Goal: Task Accomplishment & Management: Manage account settings

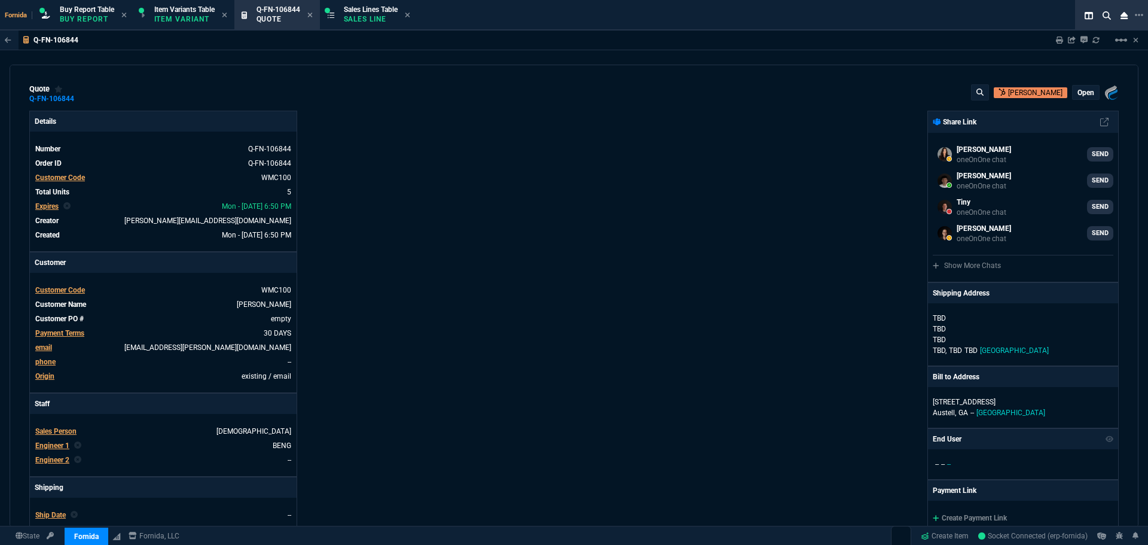
select select "1: BROV"
click at [526, 92] on div "quote Q-FN-106844 [PERSON_NAME] open Fornida, LLC [STREET_ADDRESS]" at bounding box center [573, 93] width 1089 height 19
click at [1077, 94] on p "open" at bounding box center [1085, 93] width 17 height 10
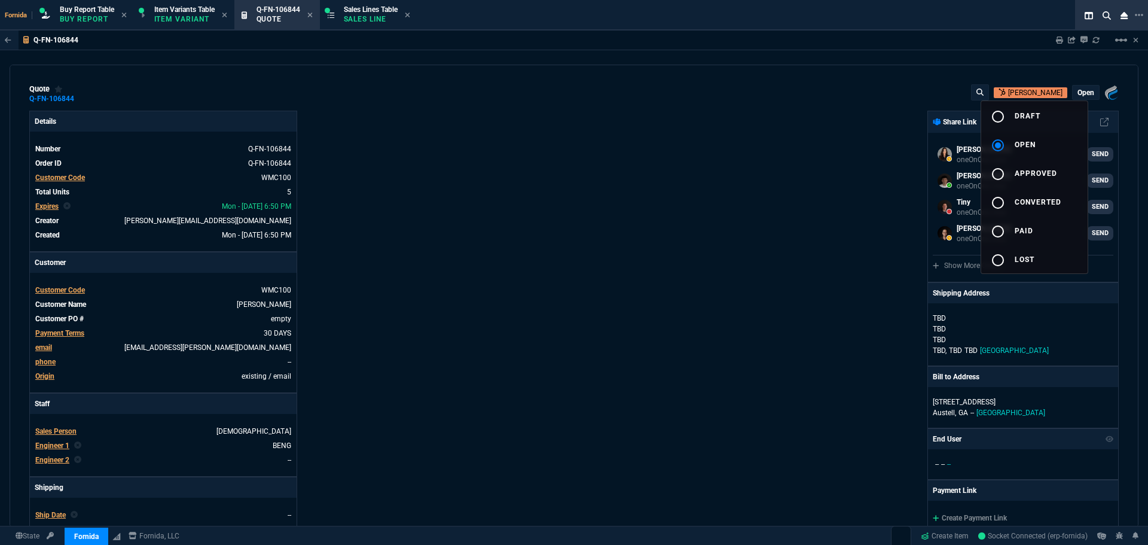
drag, startPoint x: 1076, startPoint y: 94, endPoint x: 794, endPoint y: 176, distance: 293.8
click at [1044, 114] on button "radio_button_unchecked draft" at bounding box center [1034, 115] width 106 height 29
drag, startPoint x: 794, startPoint y: 176, endPoint x: 776, endPoint y: 242, distance: 68.7
click at [773, 180] on div at bounding box center [574, 272] width 1148 height 545
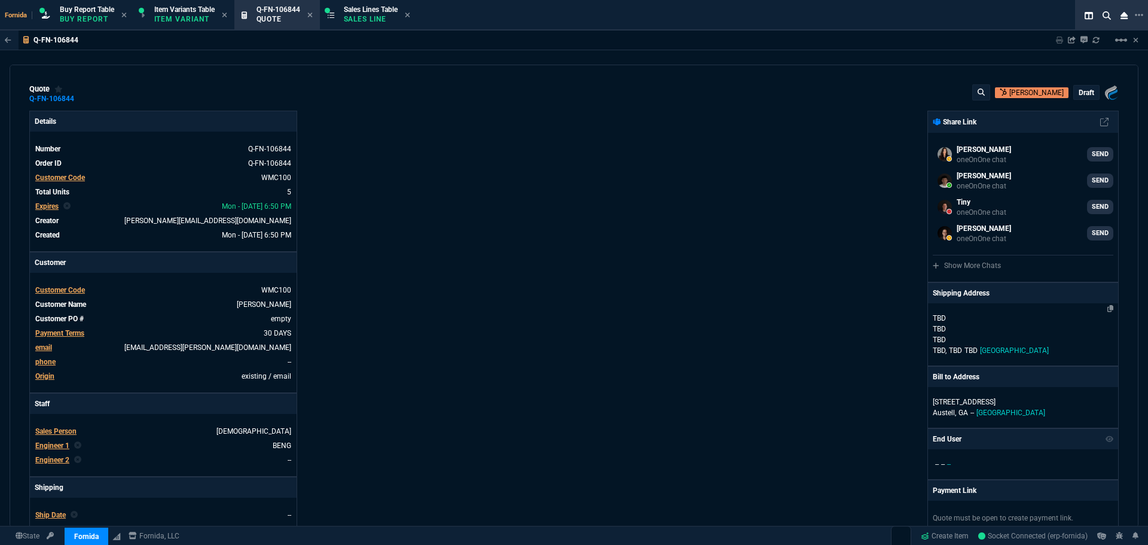
click at [968, 328] on p "TBD" at bounding box center [1022, 328] width 181 height 11
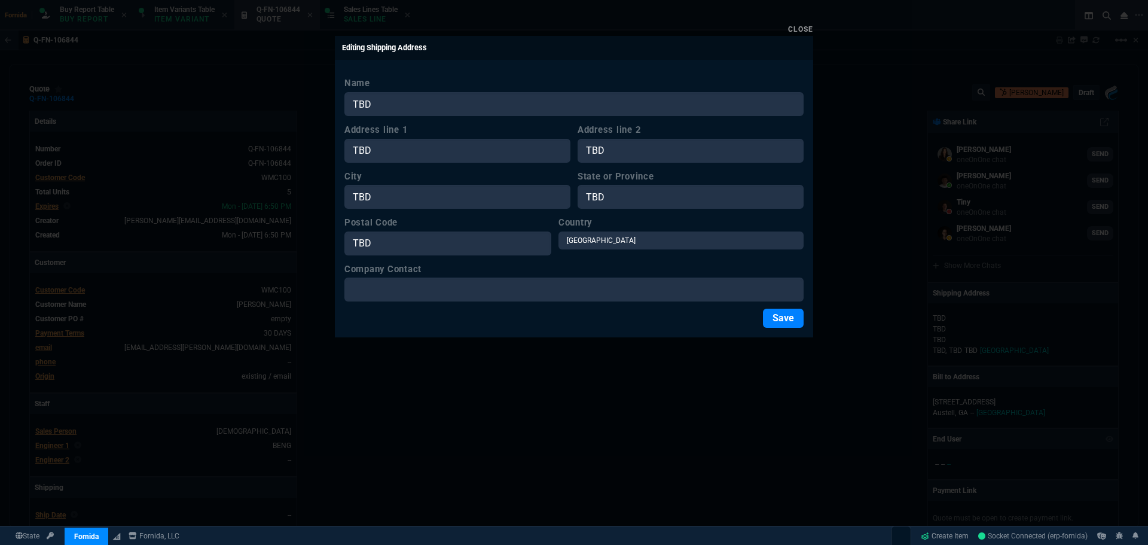
type input "7"
type input "139"
type input "28"
type input "55"
type input "339.99"
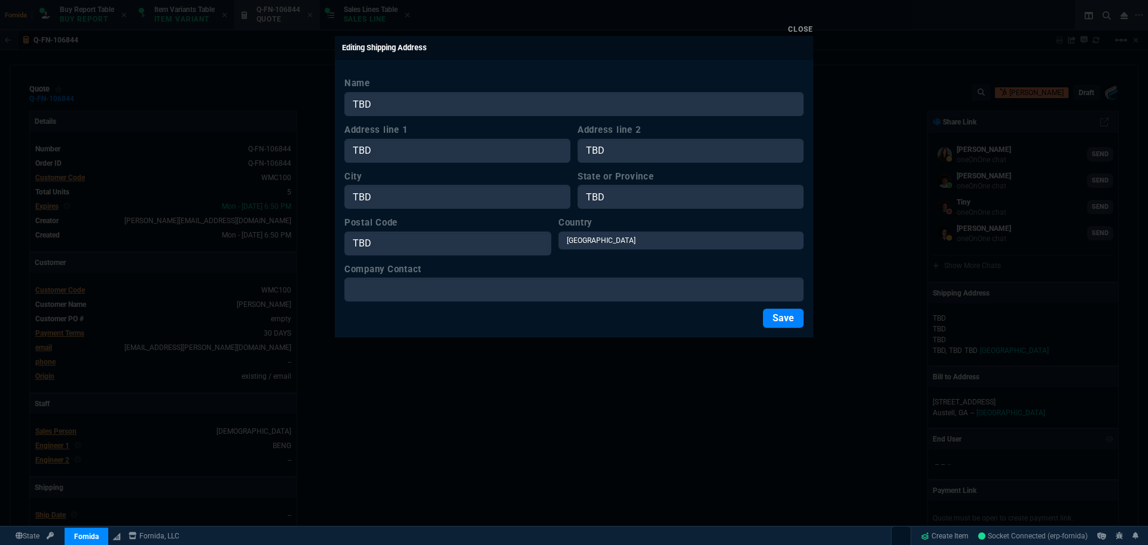
type input "9"
type input "20"
type input "50"
type input "125"
type input "0"
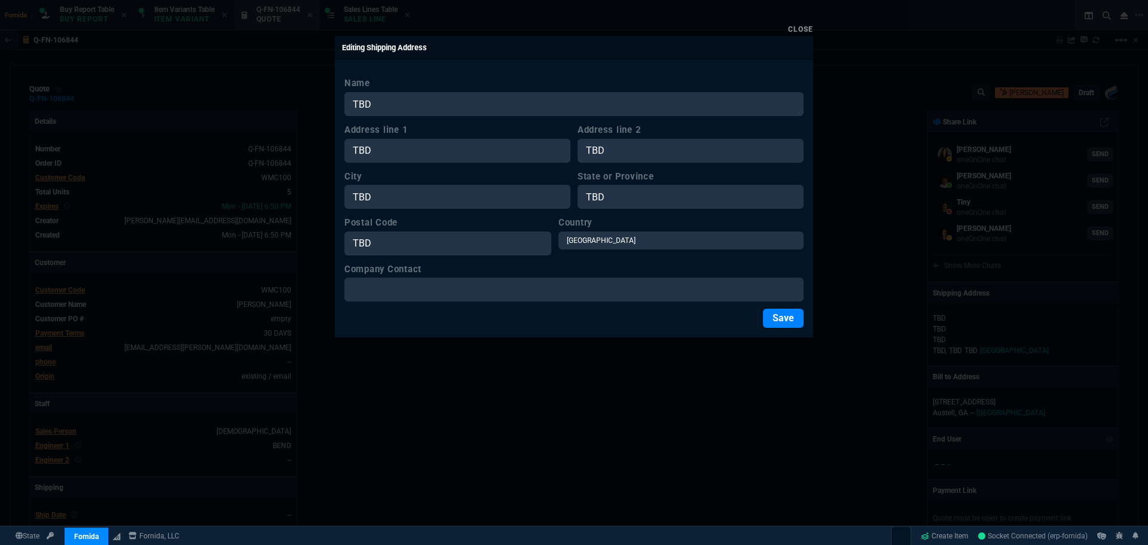
type input "43"
type input "4"
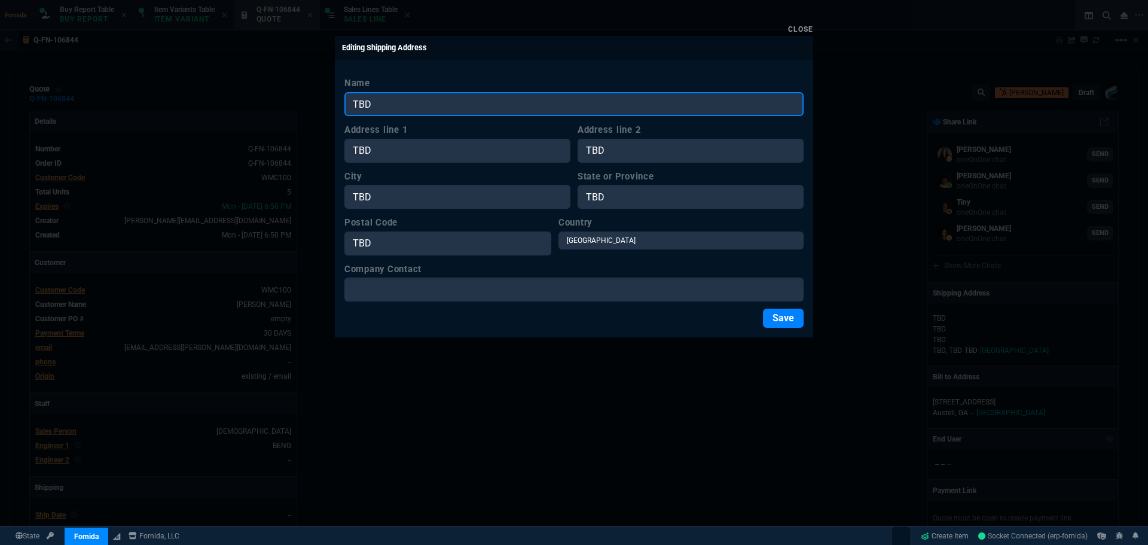
click at [405, 112] on input "TBD" at bounding box center [573, 104] width 459 height 24
paste input "[PERSON_NAME]"
type input "[PERSON_NAME]"
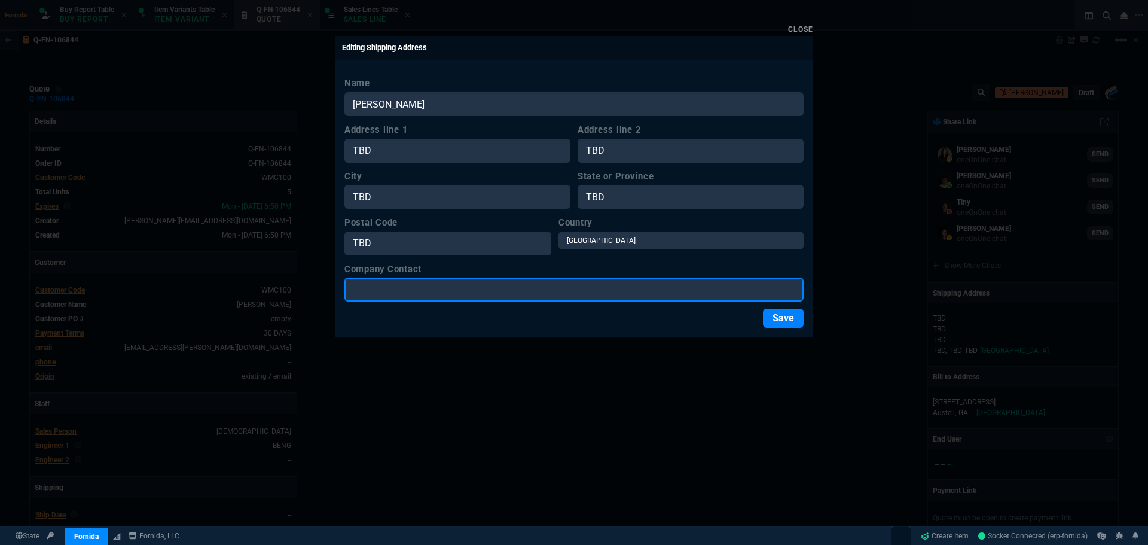
click at [442, 290] on input "Company Contact" at bounding box center [573, 289] width 459 height 24
paste input "[PERSON_NAME]"
type input "[PERSON_NAME]"
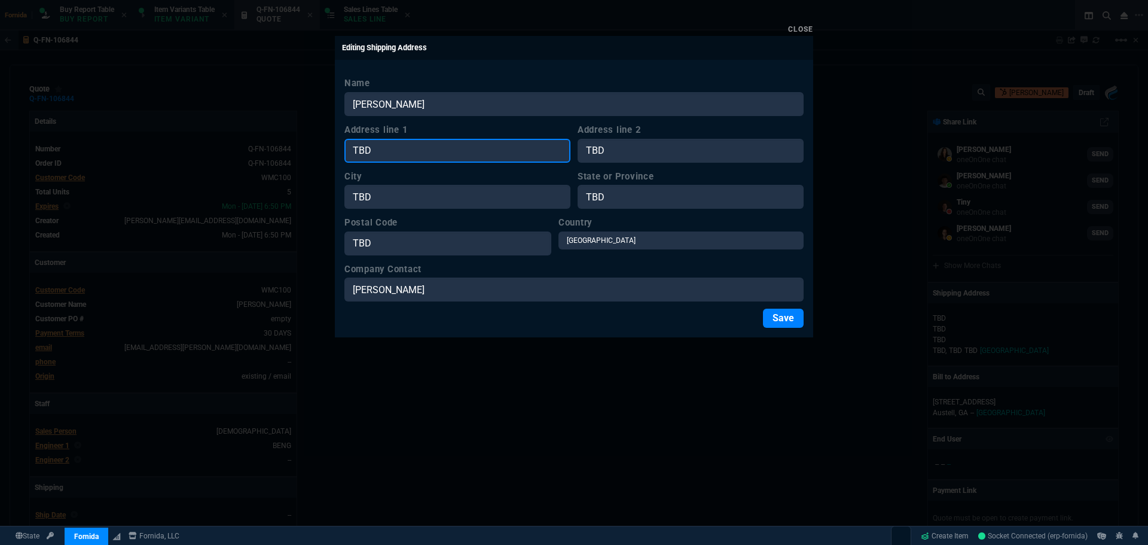
drag, startPoint x: 377, startPoint y: 155, endPoint x: 383, endPoint y: 163, distance: 9.8
click at [377, 155] on input "TBD" at bounding box center [457, 151] width 226 height 24
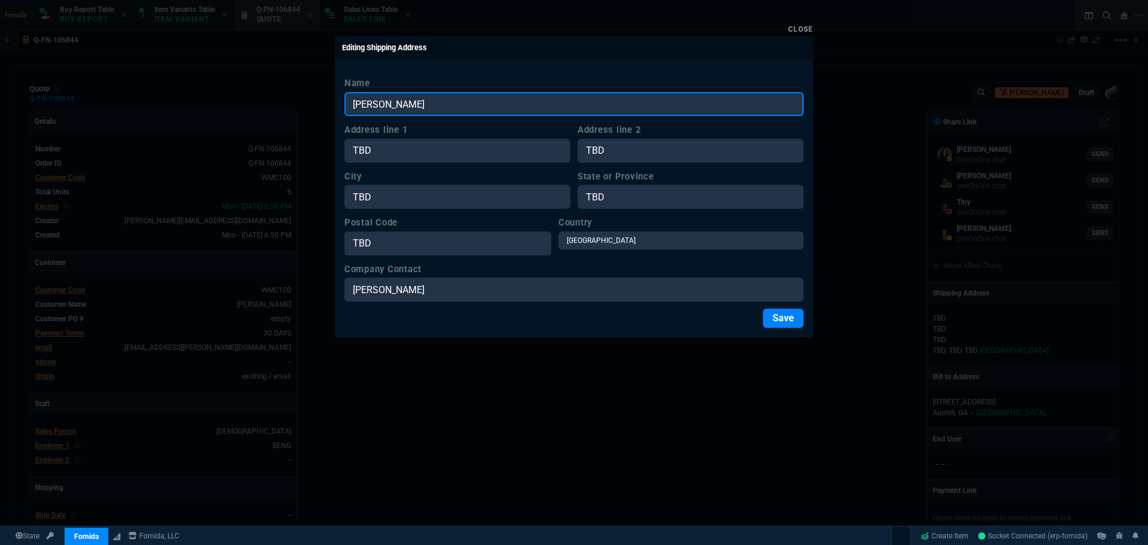
click at [453, 105] on input "[PERSON_NAME]" at bounding box center [573, 104] width 459 height 24
paste input "[PERSON_NAME] SBP"
type input "[PERSON_NAME] SBP"
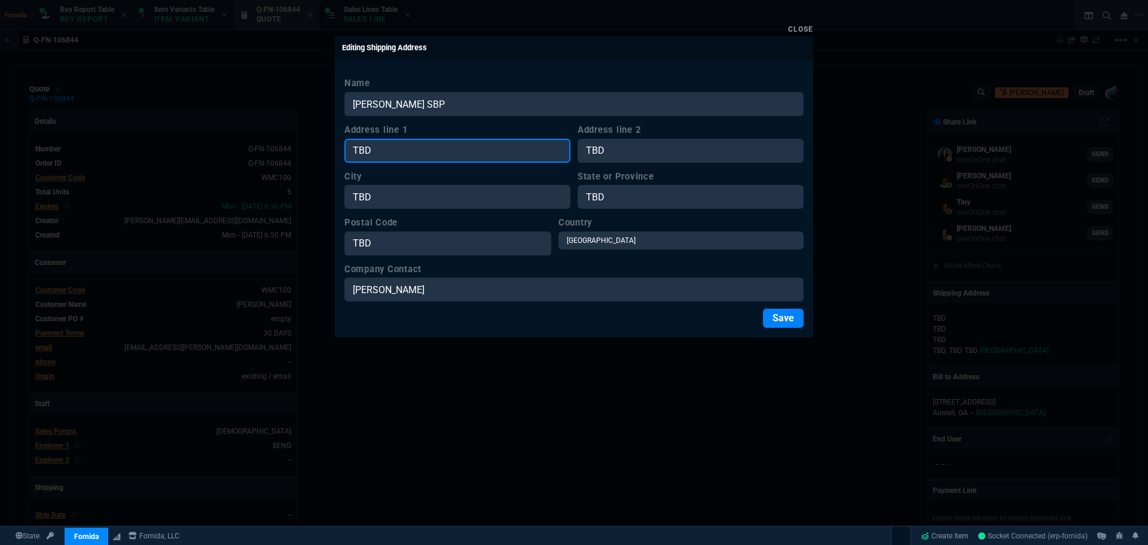
click at [411, 143] on input "TBD" at bounding box center [457, 151] width 226 height 24
paste input "[STREET_ADDRESS]"
type input "[STREET_ADDRESS]"
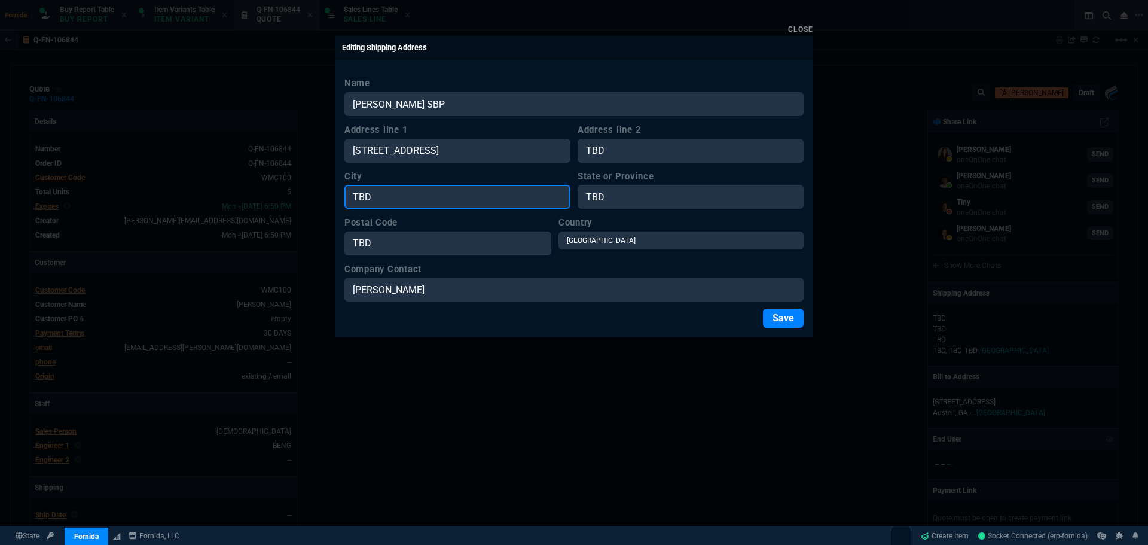
drag, startPoint x: 387, startPoint y: 190, endPoint x: 407, endPoint y: 195, distance: 20.9
click at [387, 190] on input "TBD" at bounding box center [457, 197] width 226 height 24
paste input "Austell"
type input "Austell"
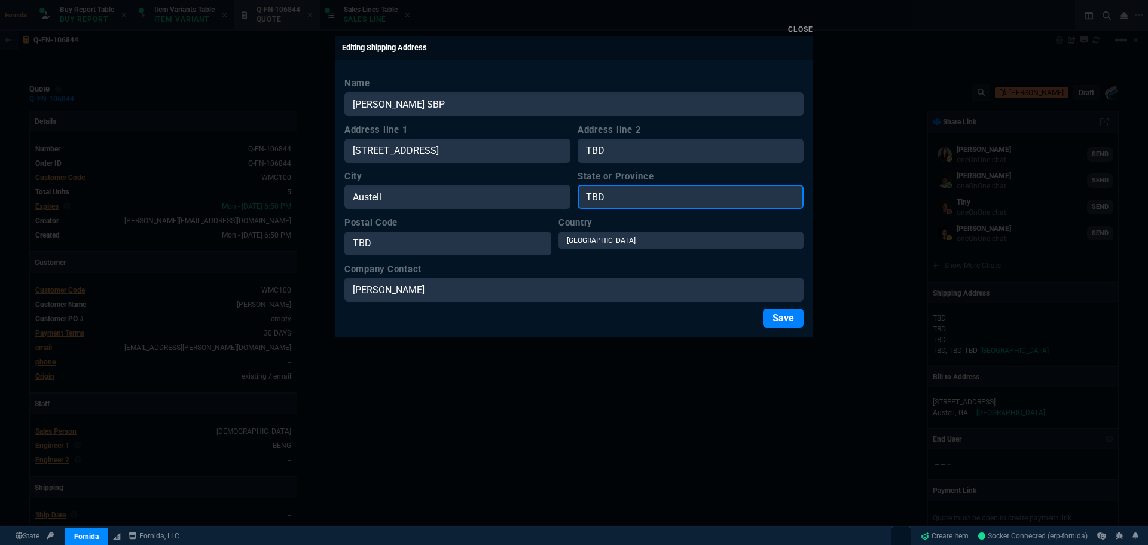
drag, startPoint x: 618, startPoint y: 208, endPoint x: 377, endPoint y: 181, distance: 243.0
click at [386, 181] on div "City [GEOGRAPHIC_DATA] or Province TBD" at bounding box center [573, 189] width 459 height 39
type input "GA"
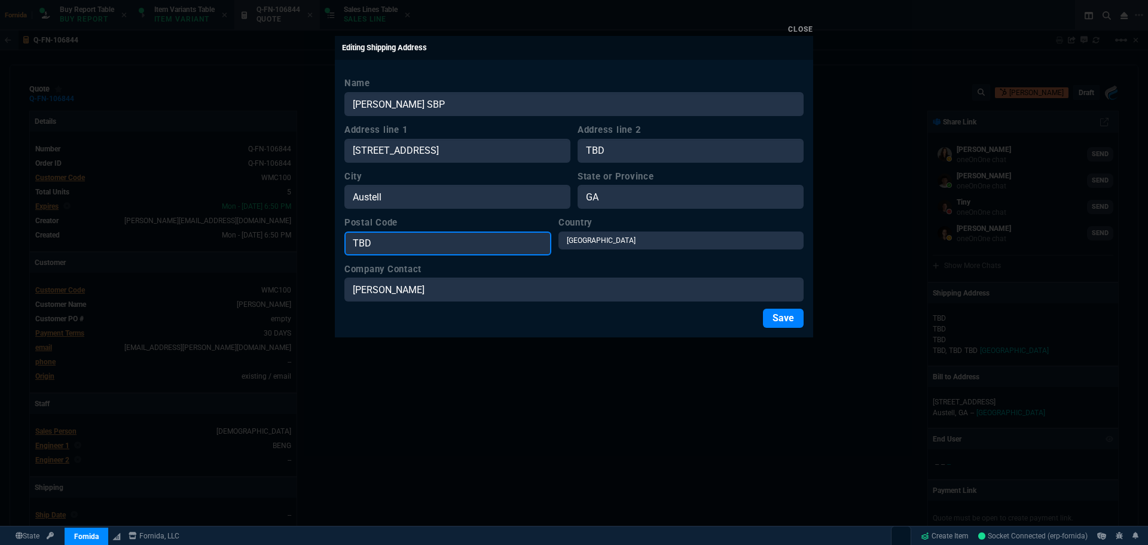
drag, startPoint x: 470, startPoint y: 241, endPoint x: 628, endPoint y: 240, distance: 157.8
click at [470, 241] on input "TBD" at bounding box center [447, 243] width 207 height 24
paste input "30168"
type input "30168"
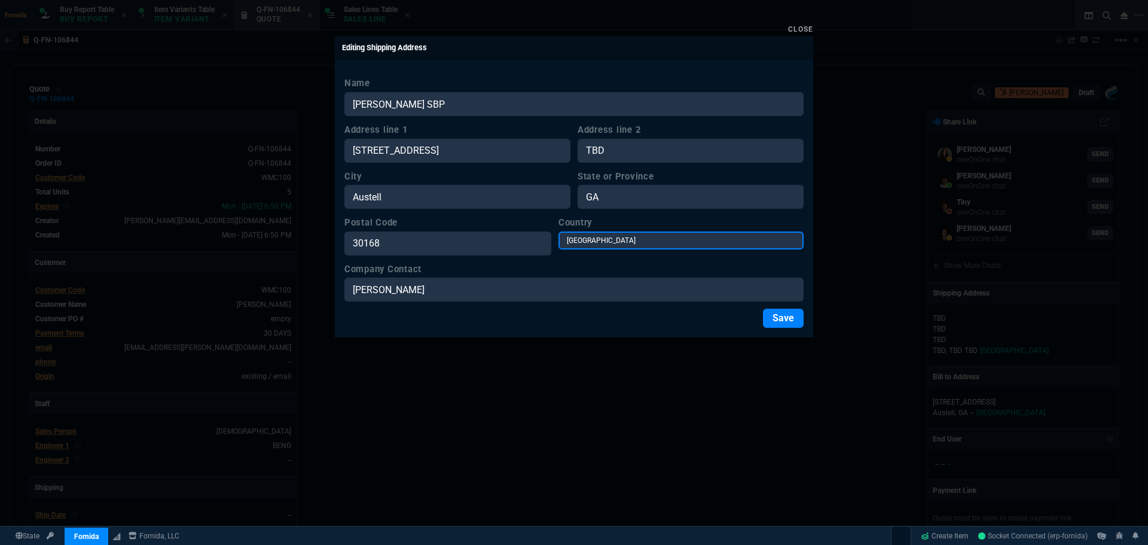
click at [631, 237] on select "[GEOGRAPHIC_DATA] [GEOGRAPHIC_DATA] [GEOGRAPHIC_DATA] [GEOGRAPHIC_DATA] [GEOGRA…" at bounding box center [680, 240] width 245 height 18
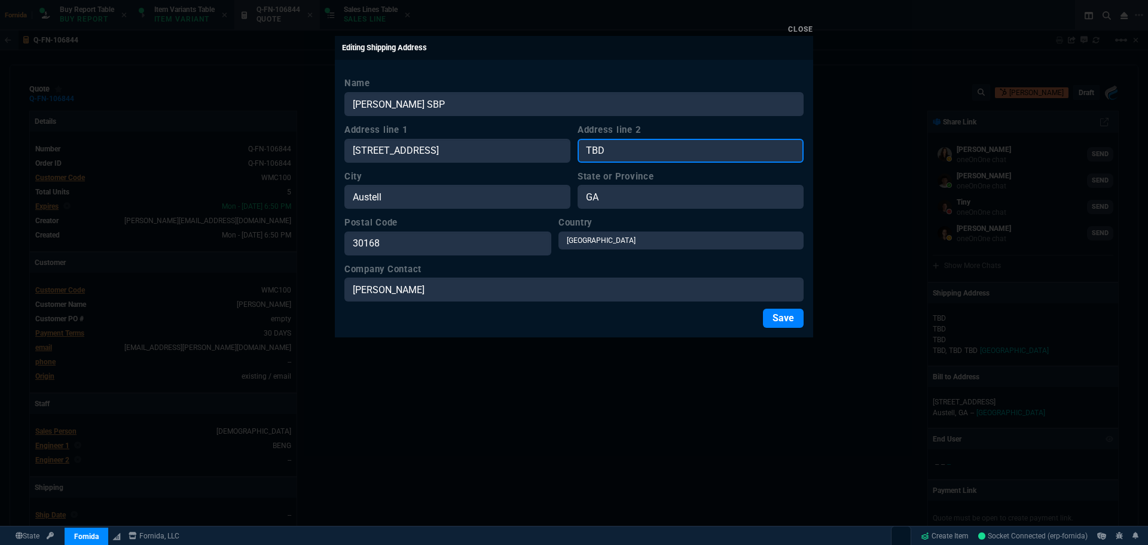
drag, startPoint x: 619, startPoint y: 146, endPoint x: 510, endPoint y: 152, distance: 108.9
click at [494, 149] on div "Address line 1 [GEOGRAPHIC_DATA] Address line 2 TBD" at bounding box center [573, 142] width 459 height 39
click at [780, 313] on button "Save" at bounding box center [783, 317] width 41 height 19
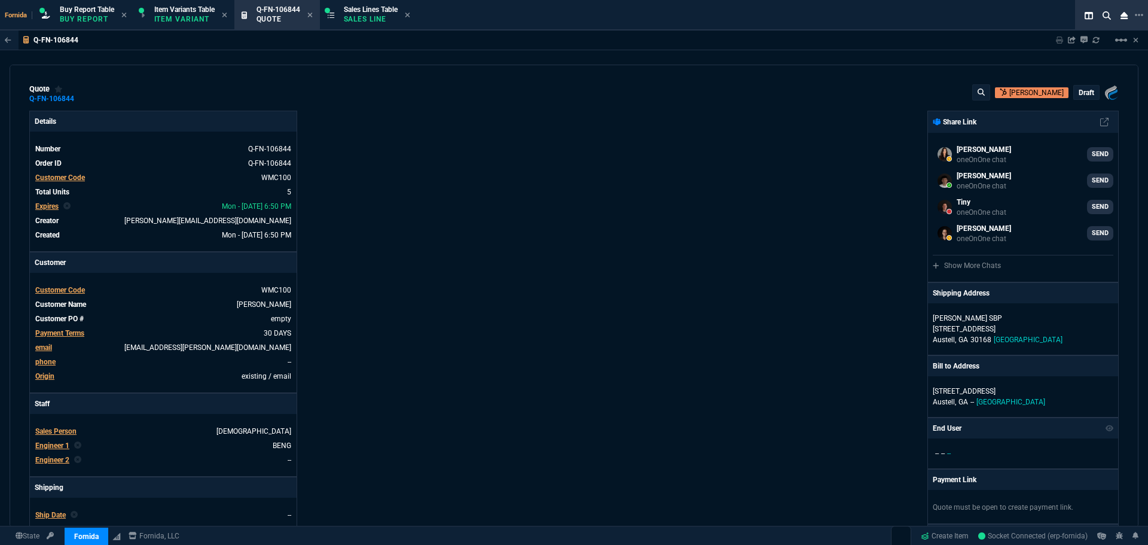
click at [595, 247] on div "Fornida, LLC [STREET_ADDRESS] Share Link [PERSON_NAME] oneOnOne chat SEND [PERS…" at bounding box center [846, 419] width 545 height 617
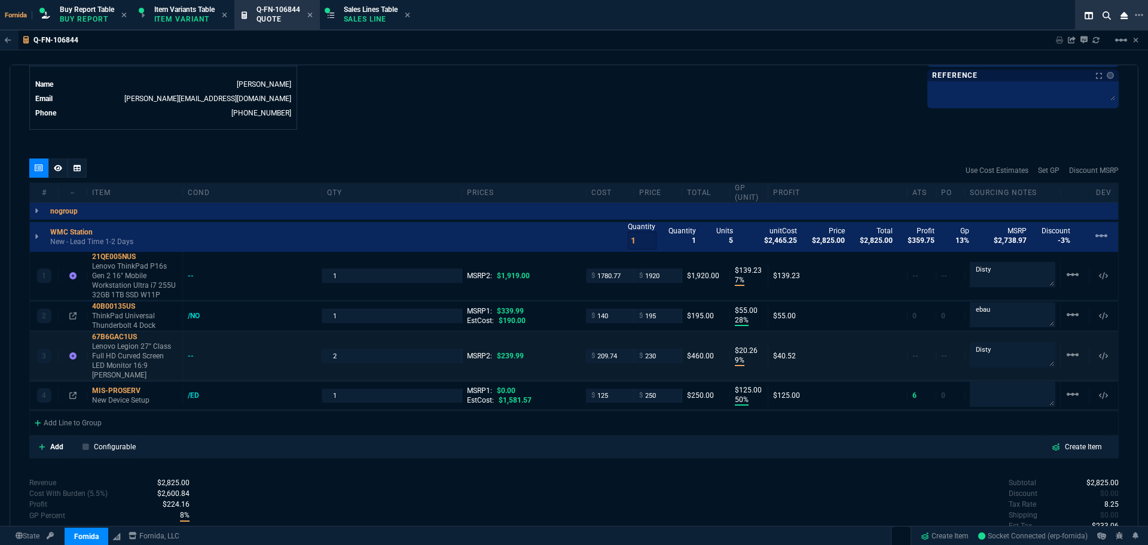
scroll to position [657, 0]
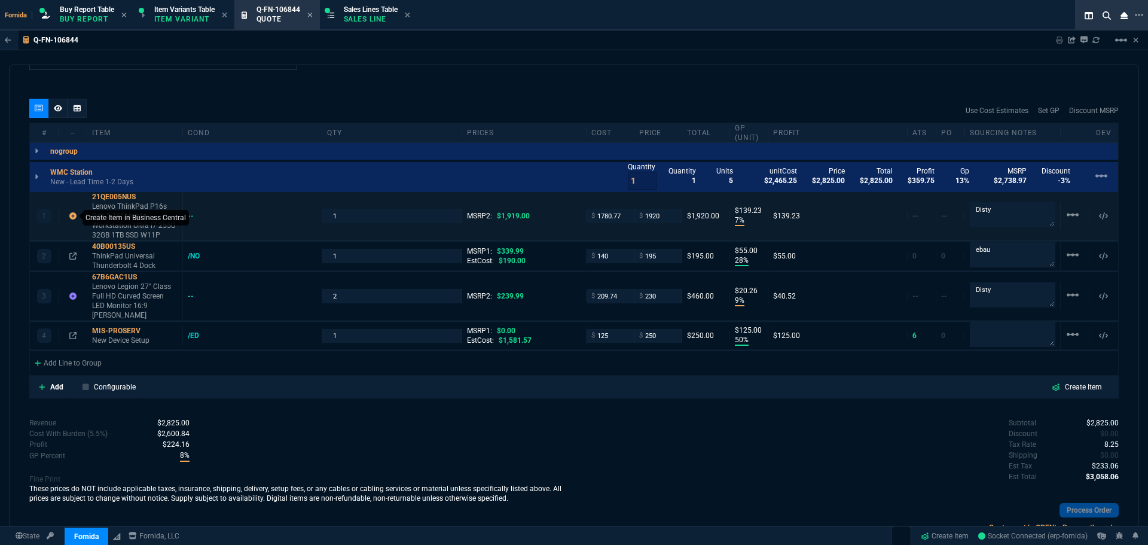
click at [71, 216] on icon at bounding box center [72, 215] width 7 height 7
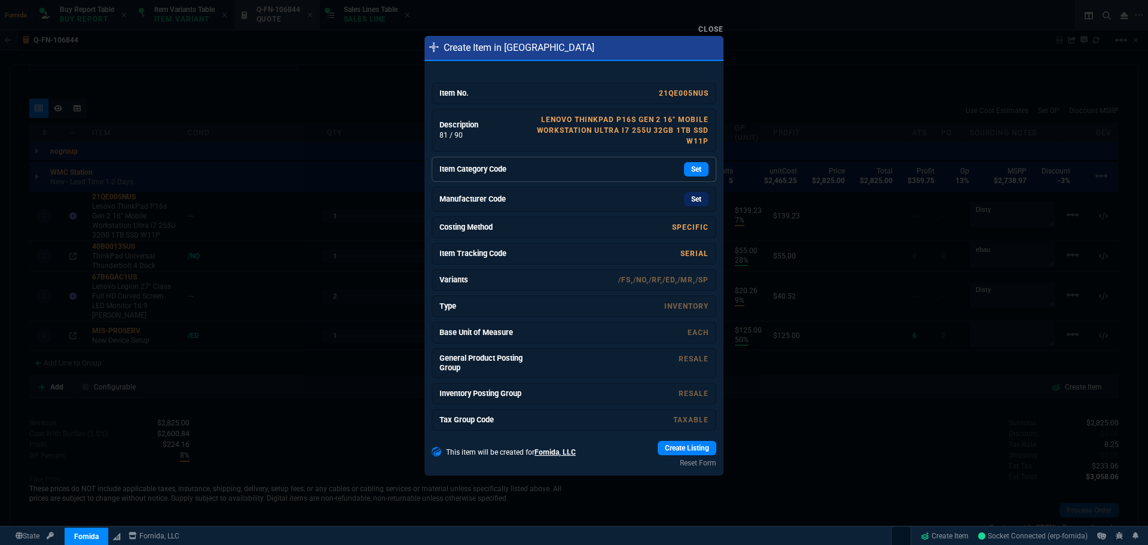
click at [604, 169] on div "Set" at bounding box center [618, 169] width 179 height 14
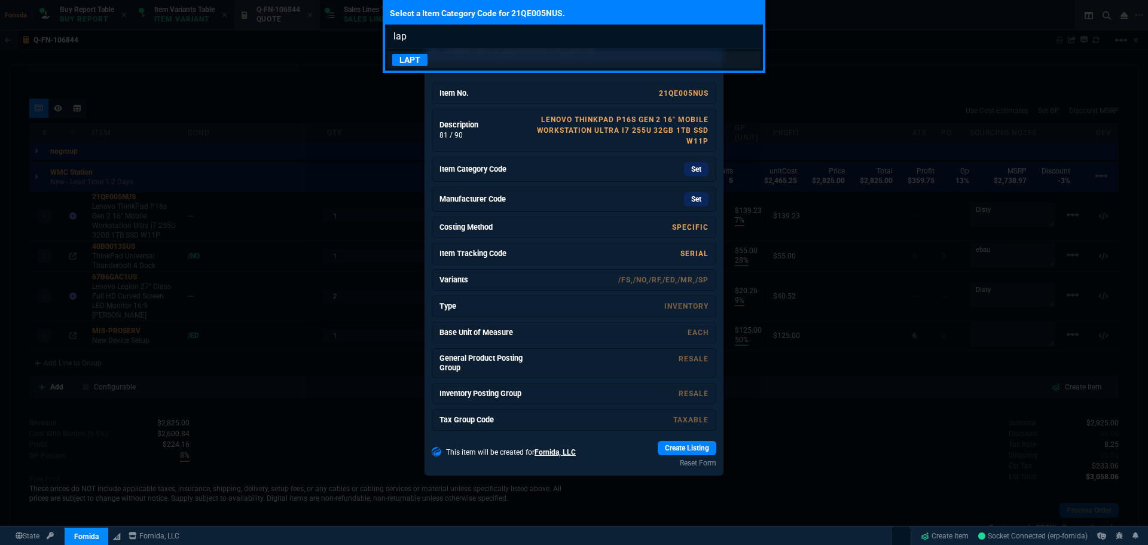
type input "lap"
drag, startPoint x: 426, startPoint y: 66, endPoint x: 603, endPoint y: 146, distance: 194.2
click at [426, 64] on link "LAPT" at bounding box center [573, 59] width 373 height 17
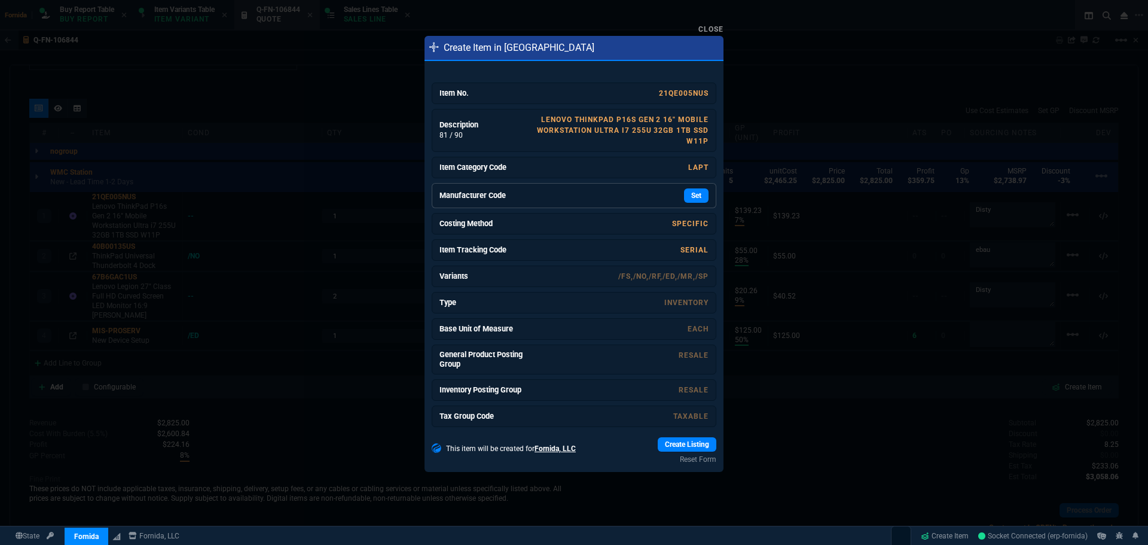
click at [662, 198] on div "Set" at bounding box center [618, 195] width 179 height 14
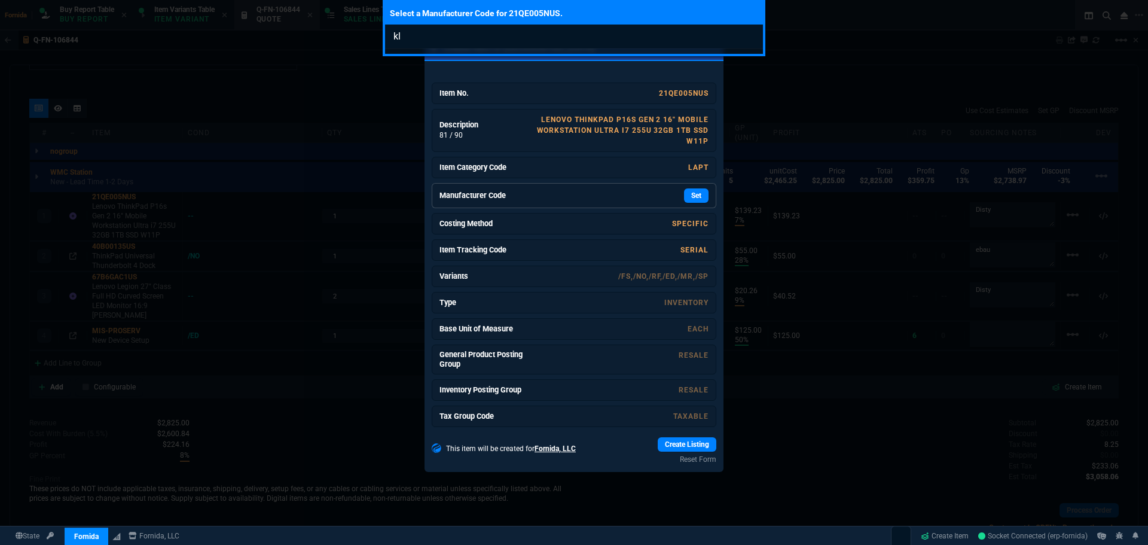
type input "k"
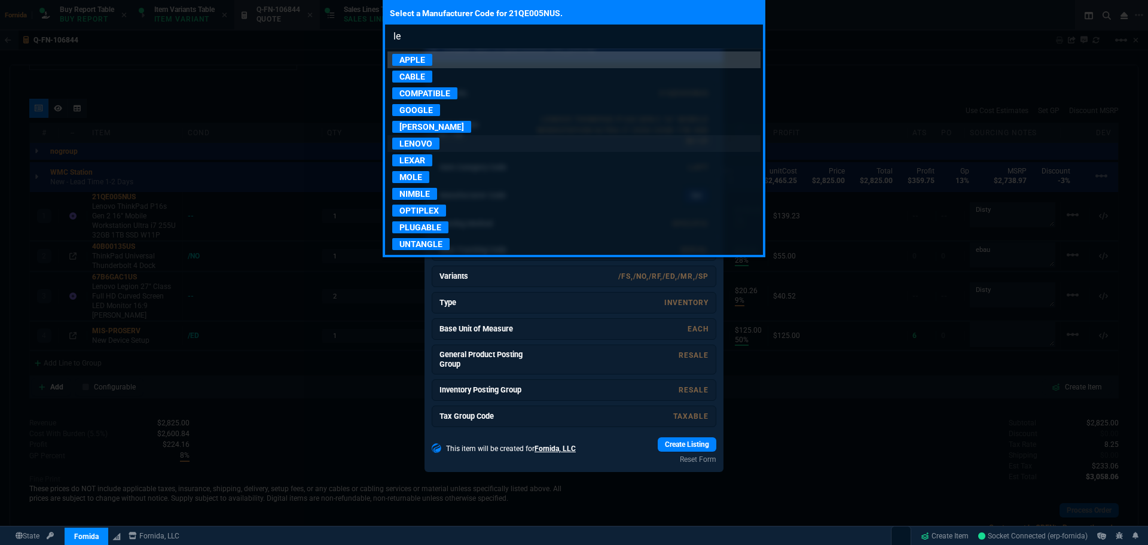
type input "le"
click at [429, 141] on p "LENOVO" at bounding box center [415, 143] width 47 height 12
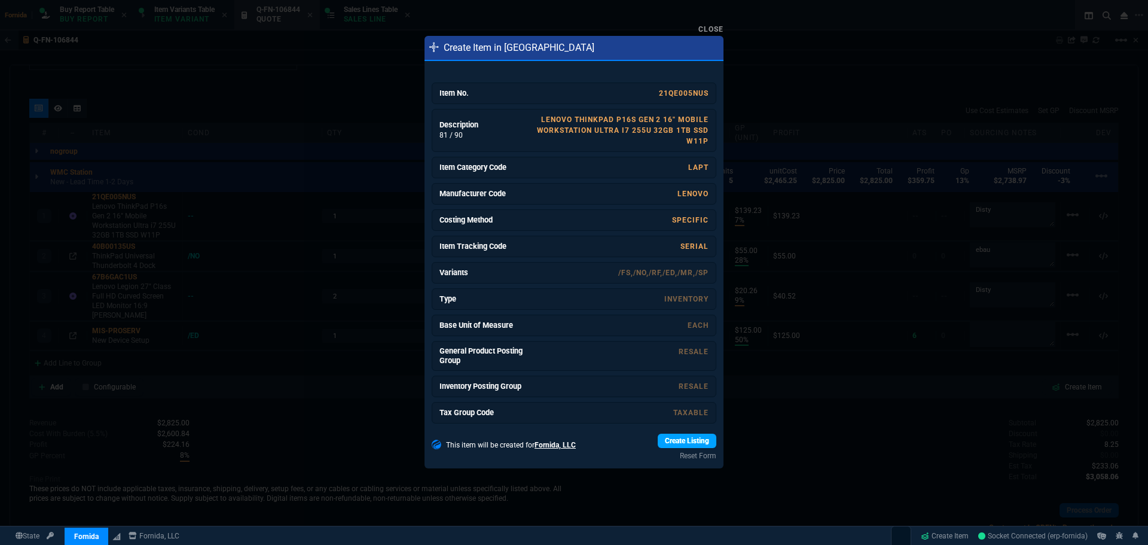
click at [692, 438] on link "Create Listing" at bounding box center [686, 440] width 59 height 14
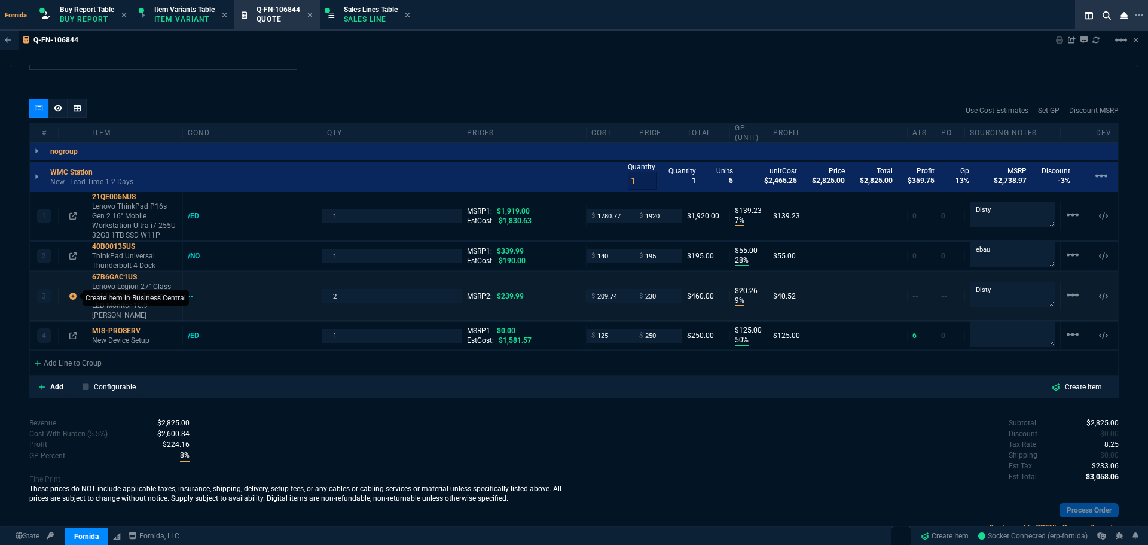
click at [75, 292] on icon at bounding box center [72, 295] width 7 height 7
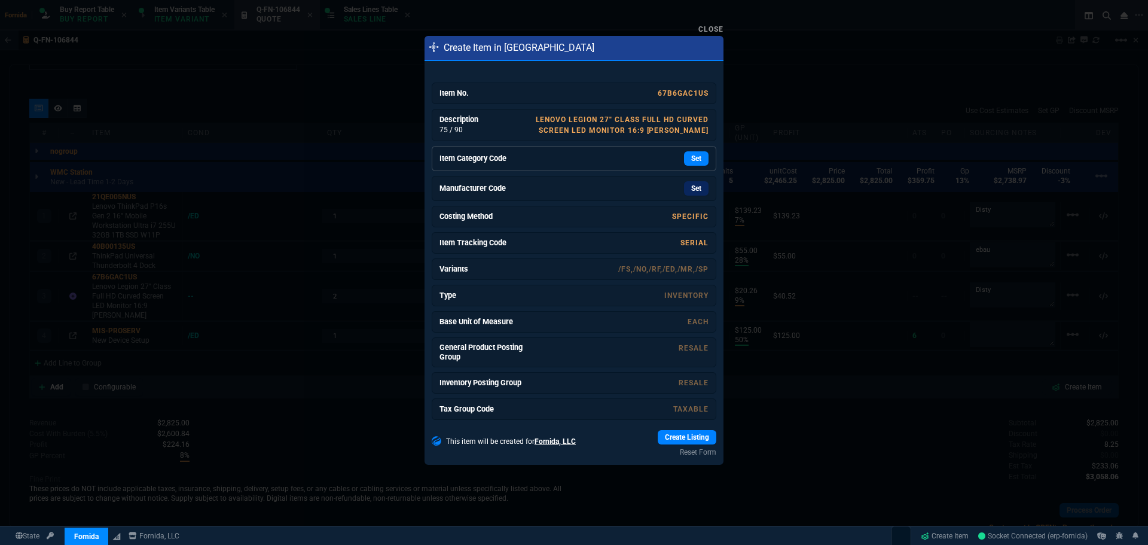
click at [533, 161] on div "Set" at bounding box center [618, 158] width 179 height 14
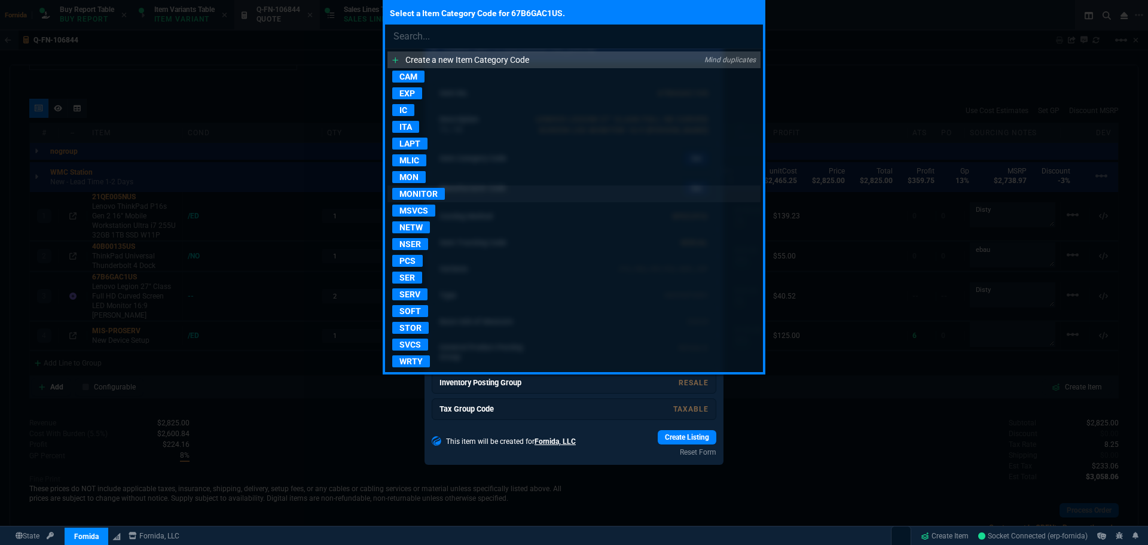
click at [434, 193] on p "MONITOR" at bounding box center [418, 194] width 53 height 12
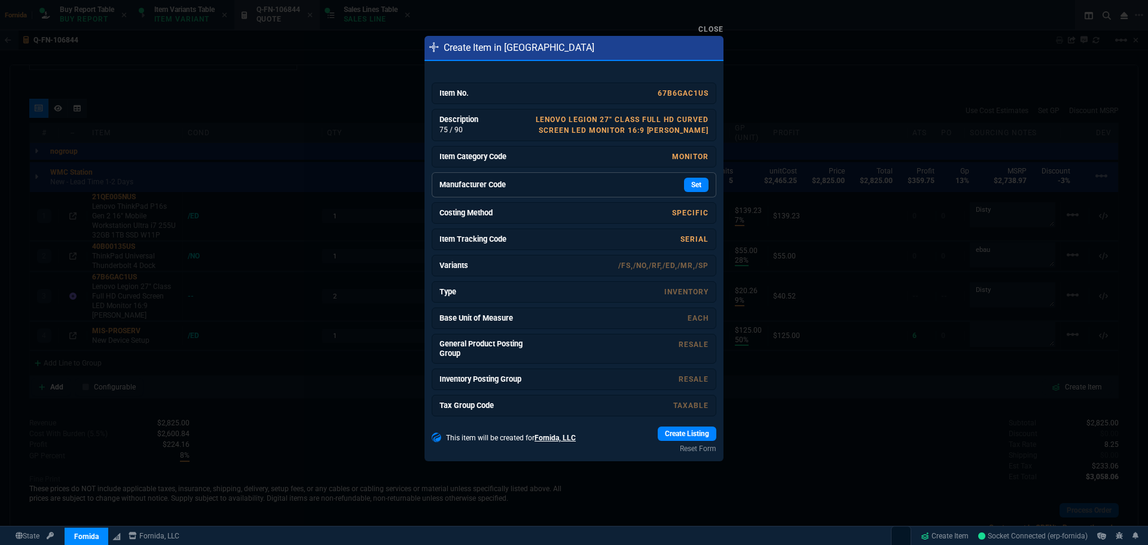
click at [649, 186] on div "Set" at bounding box center [618, 185] width 179 height 14
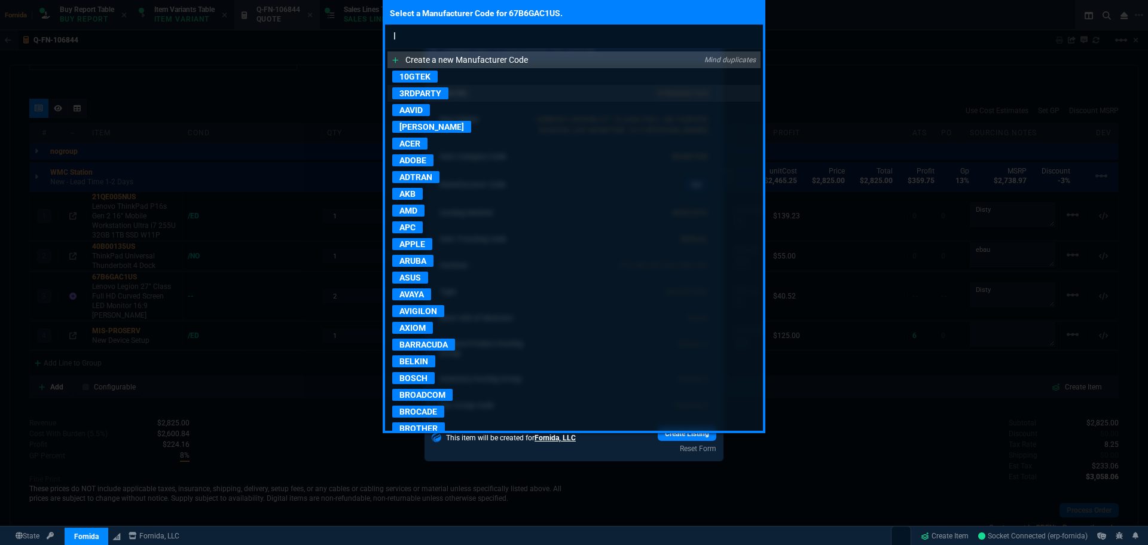
type input "le"
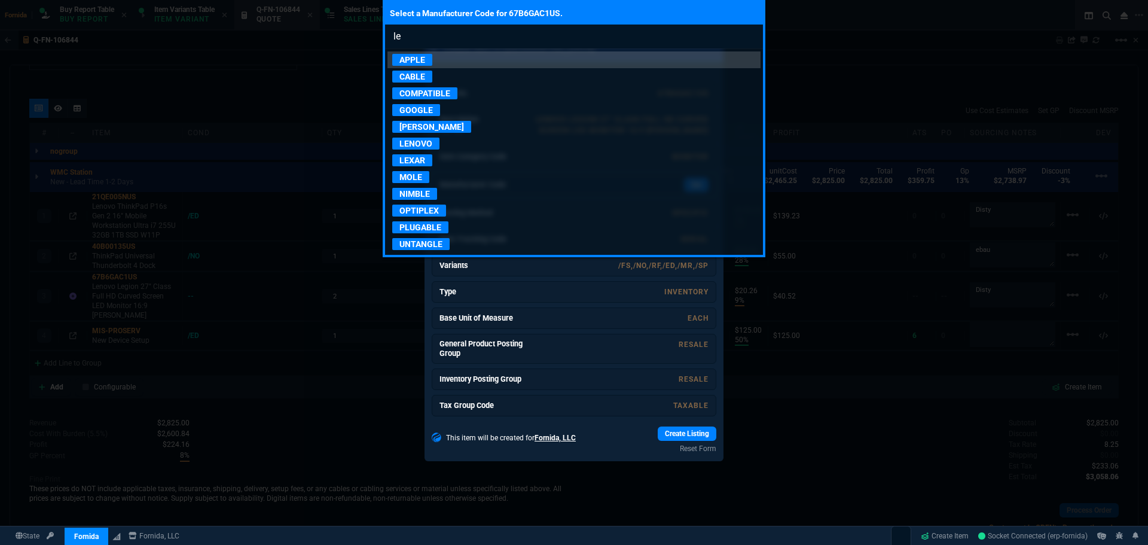
click at [430, 142] on p "LENOVO" at bounding box center [415, 143] width 47 height 12
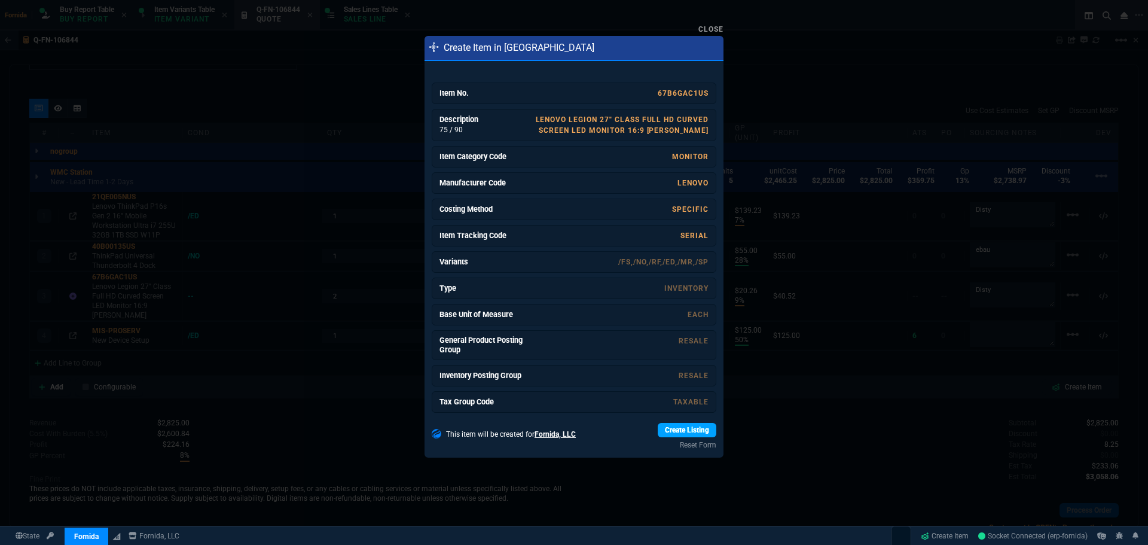
click at [698, 429] on link "Create Listing" at bounding box center [686, 430] width 59 height 14
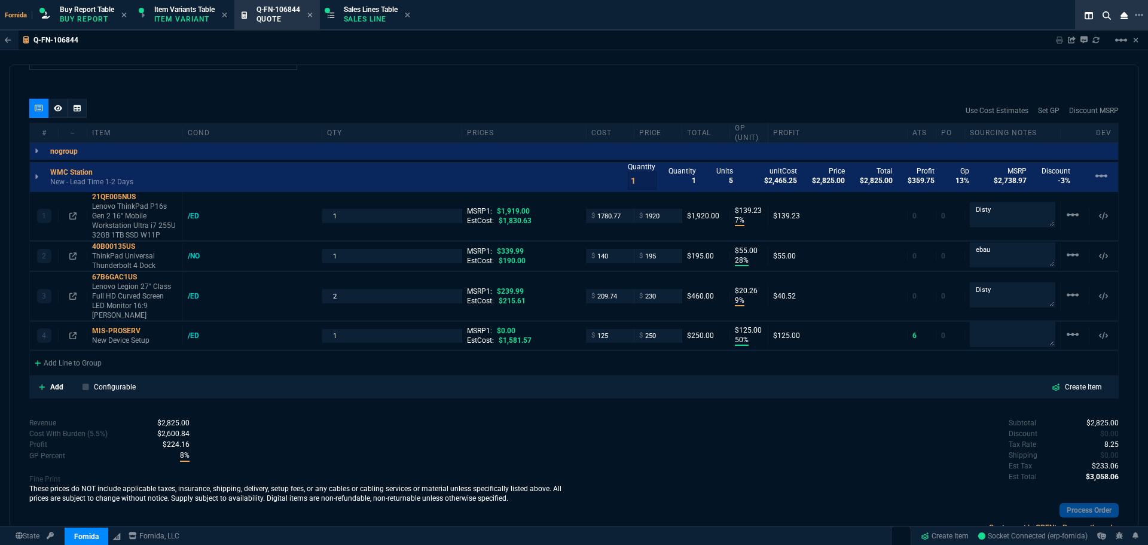
drag, startPoint x: 805, startPoint y: 475, endPoint x: 786, endPoint y: 470, distance: 19.0
click at [804, 475] on div "Subtotal $2,825.00 Discount $0.00 Tax Rate 8.25 Shipping $0.00 Est Tax $233.06 …" at bounding box center [846, 478] width 545 height 123
click at [199, 291] on div "/ED" at bounding box center [199, 296] width 23 height 10
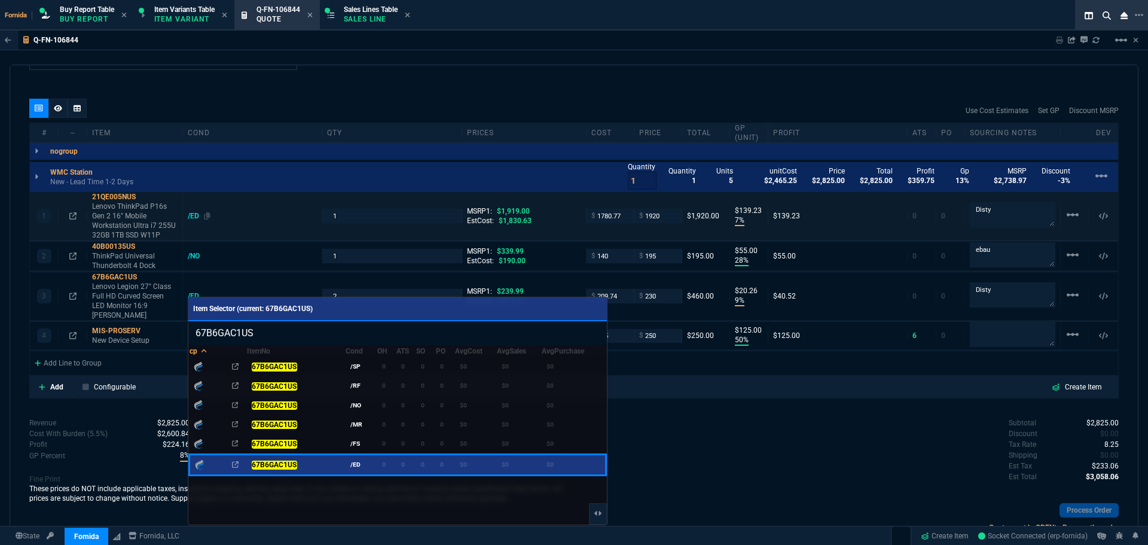
click at [193, 213] on div at bounding box center [574, 272] width 1148 height 545
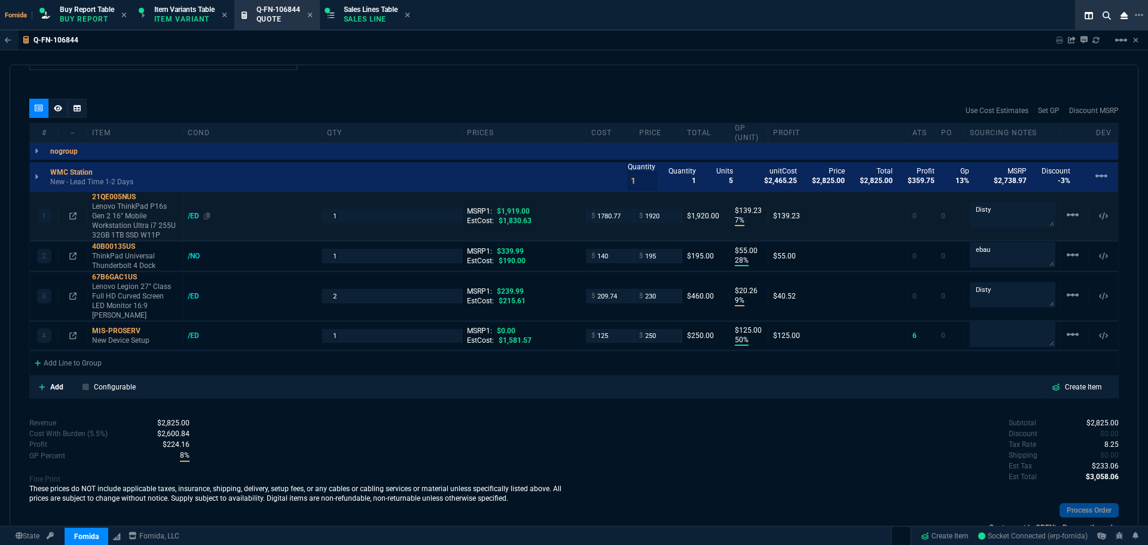
click at [194, 214] on div "/ED" at bounding box center [199, 216] width 23 height 10
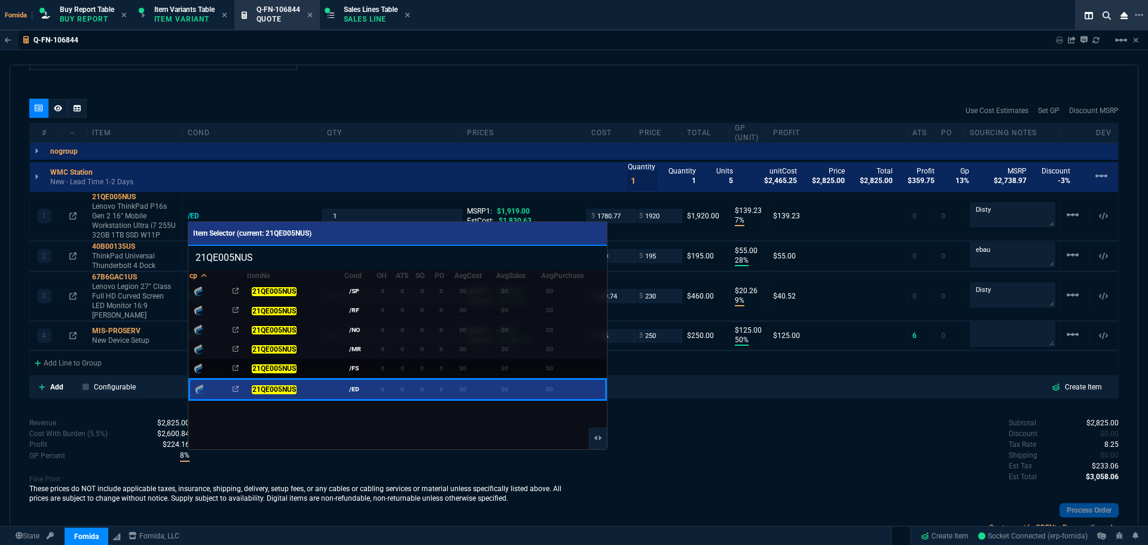
click at [368, 365] on td "/FS" at bounding box center [360, 368] width 32 height 20
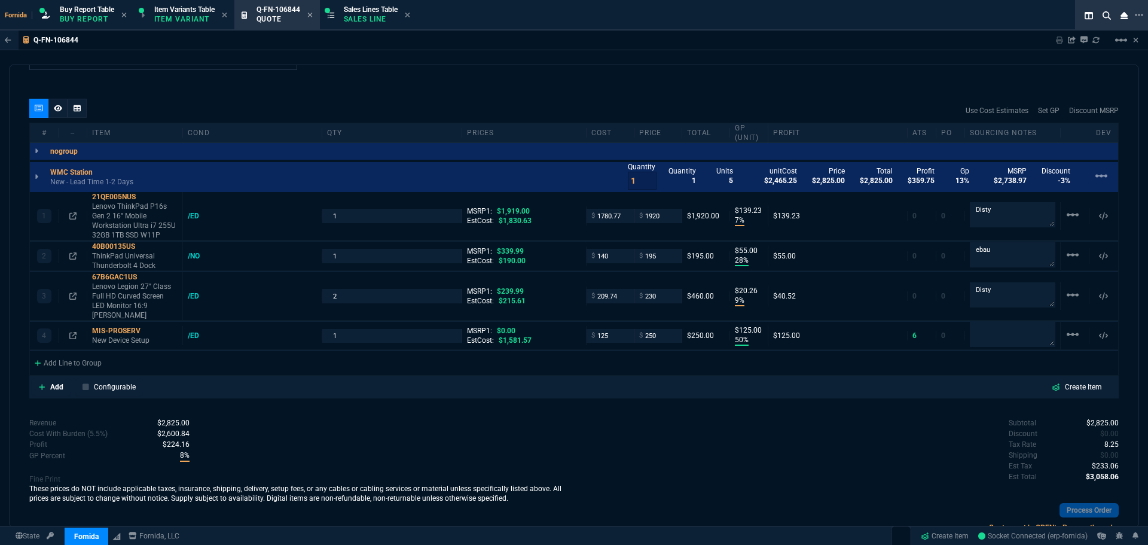
click at [769, 459] on div "Subtotal $2,825.00 Discount $0.00 Tax Rate 8.25 Shipping $0.00 Est Tax $233.06 …" at bounding box center [846, 450] width 545 height 66
click at [194, 291] on div "/ED" at bounding box center [199, 296] width 23 height 10
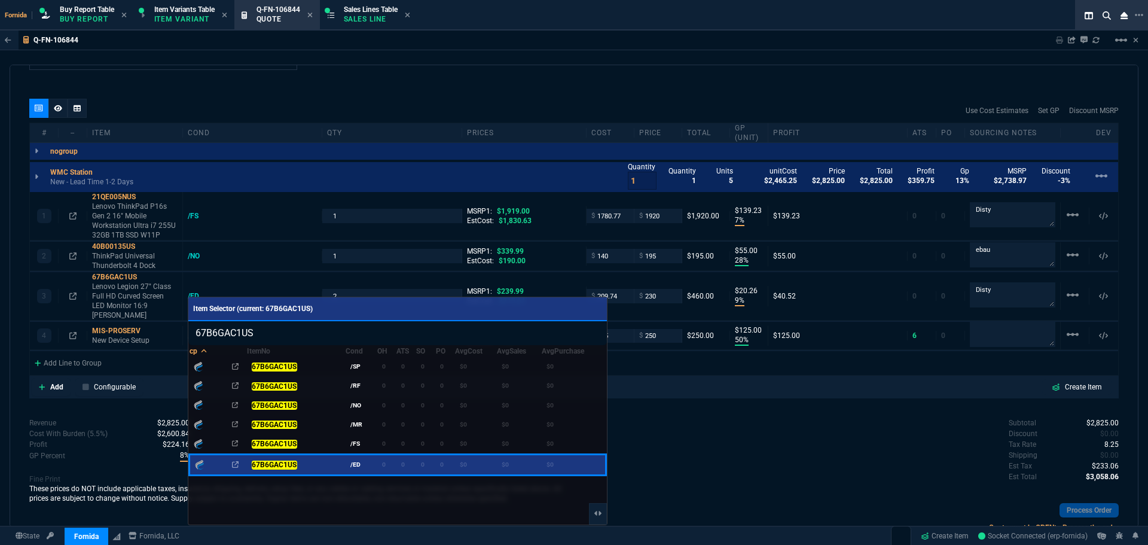
drag, startPoint x: 403, startPoint y: 435, endPoint x: 625, endPoint y: 431, distance: 221.8
click at [404, 433] on td "0" at bounding box center [406, 443] width 20 height 20
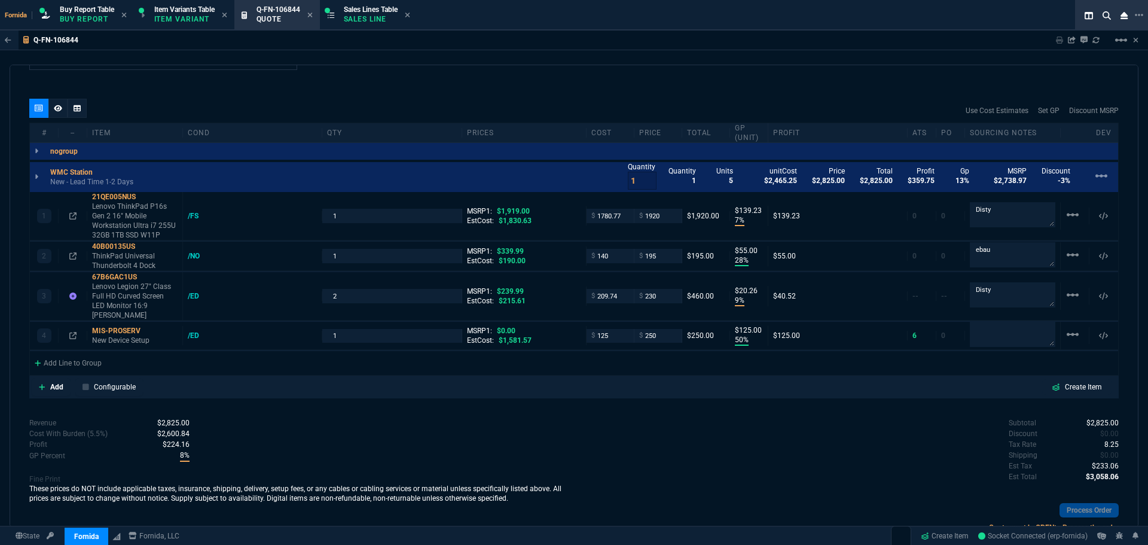
drag, startPoint x: 625, startPoint y: 431, endPoint x: 581, endPoint y: 401, distance: 53.4
click at [626, 430] on div "Subtotal $2,825.00 Discount $0.00 Tax Rate 8.25 Shipping $0.00 Est Tax $233.06 …" at bounding box center [846, 450] width 545 height 66
click at [54, 102] on div at bounding box center [57, 108] width 19 height 19
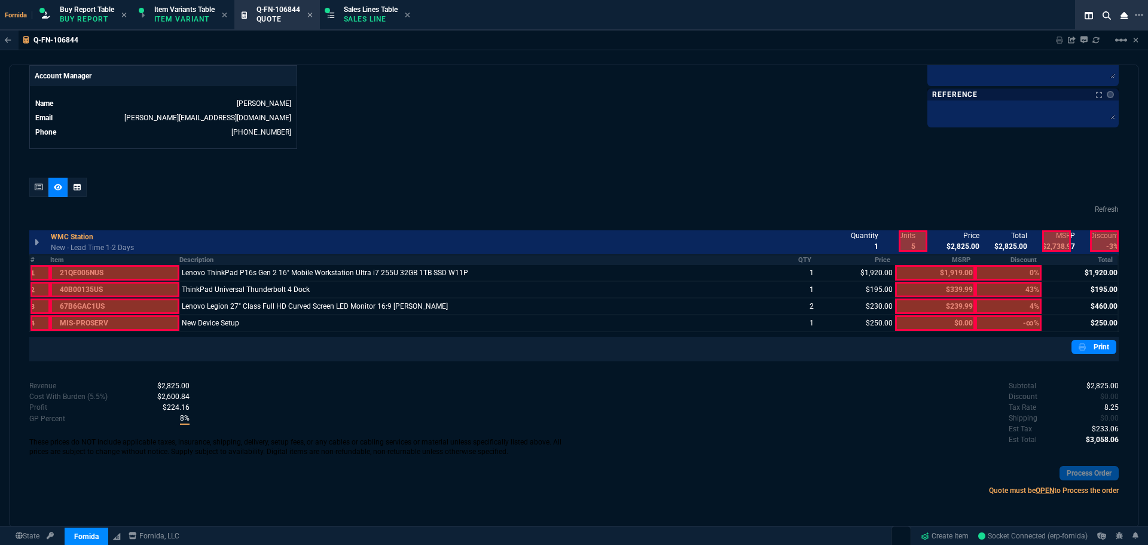
scroll to position [579, 0]
click at [47, 186] on div at bounding box center [38, 187] width 19 height 19
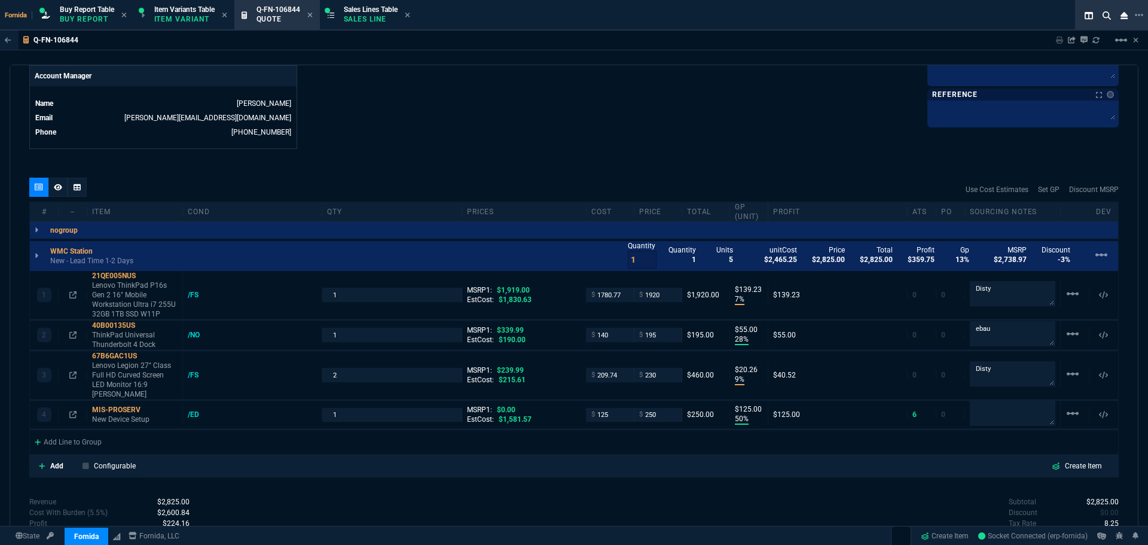
type input "7"
type input "139"
type input "28"
type input "55"
type input "9"
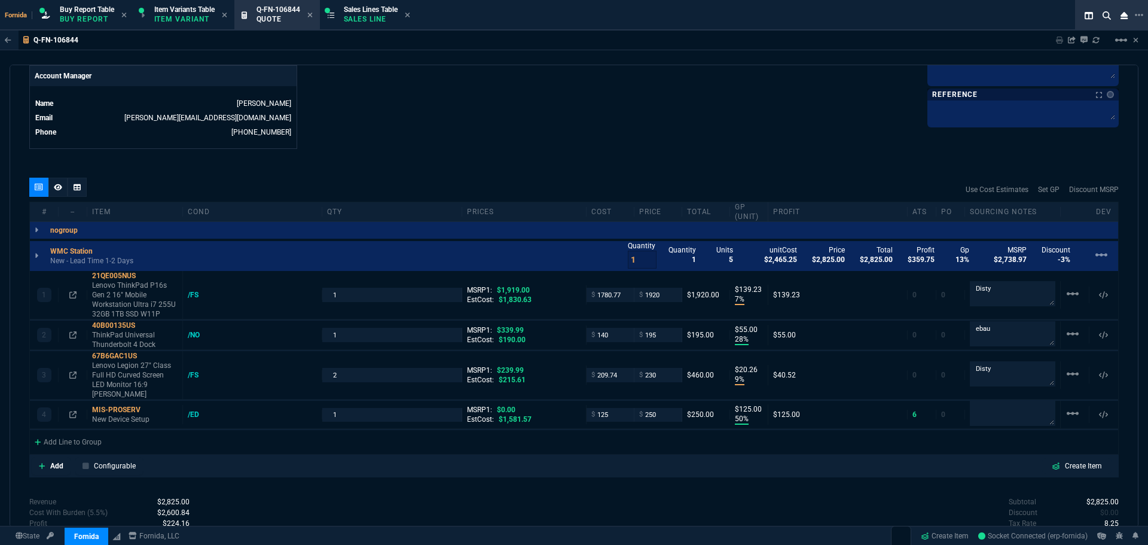
type input "20"
type input "50"
type input "125"
type input "0"
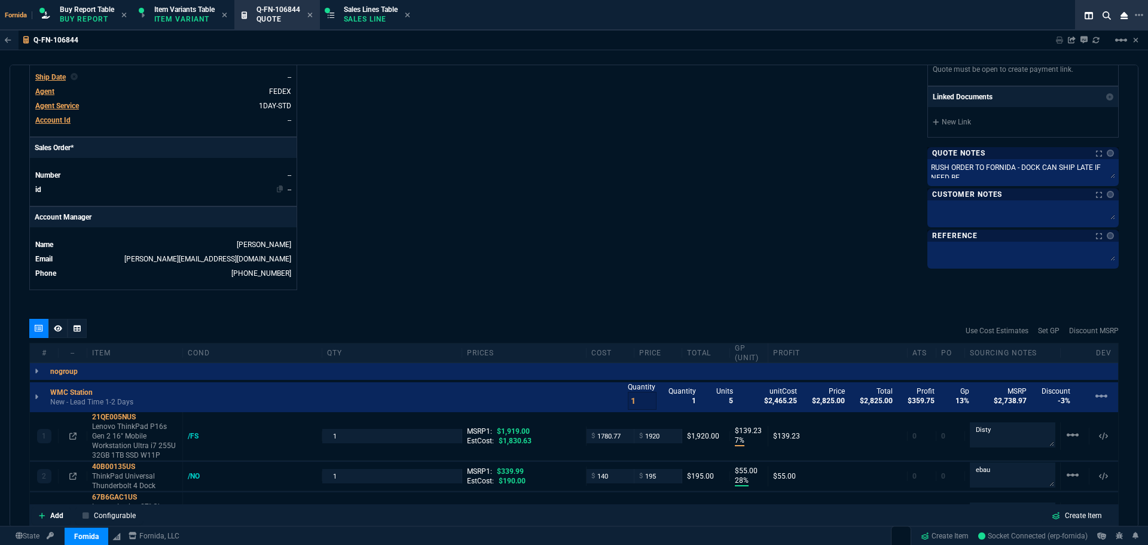
type input "43"
type input "4"
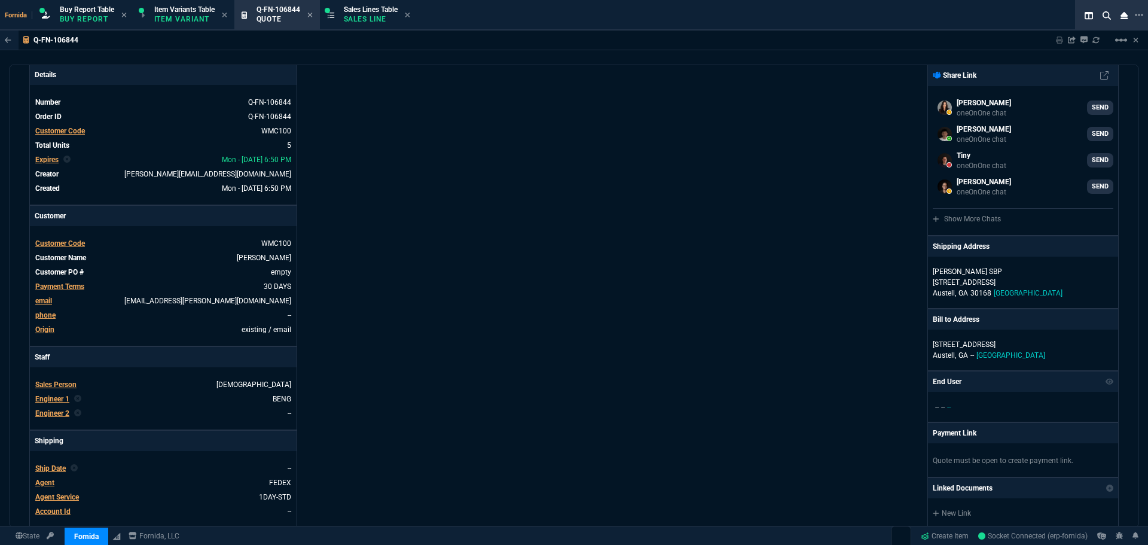
scroll to position [0, 0]
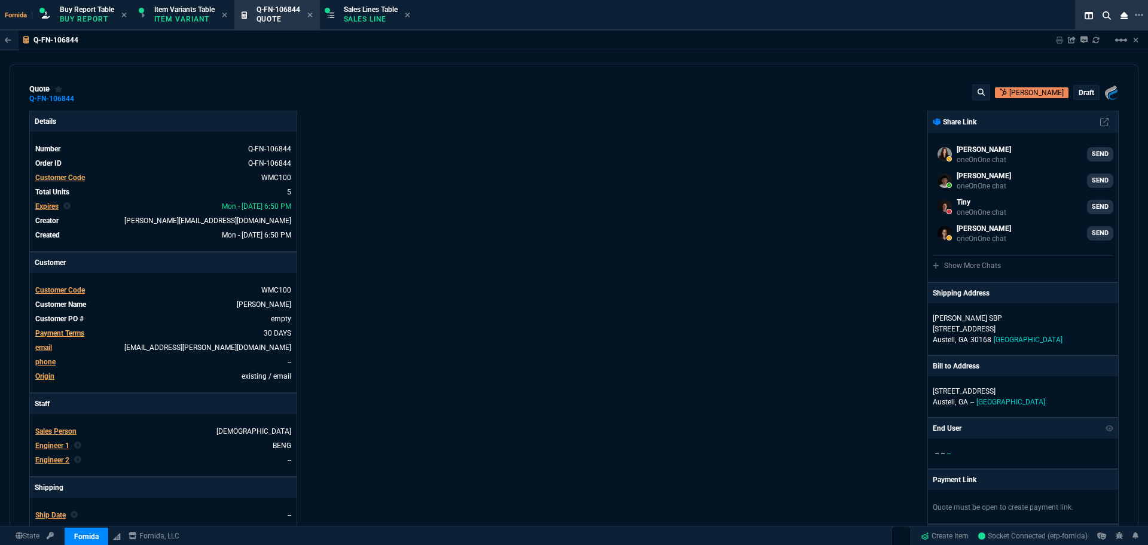
click at [1079, 97] on p "draft" at bounding box center [1086, 93] width 16 height 10
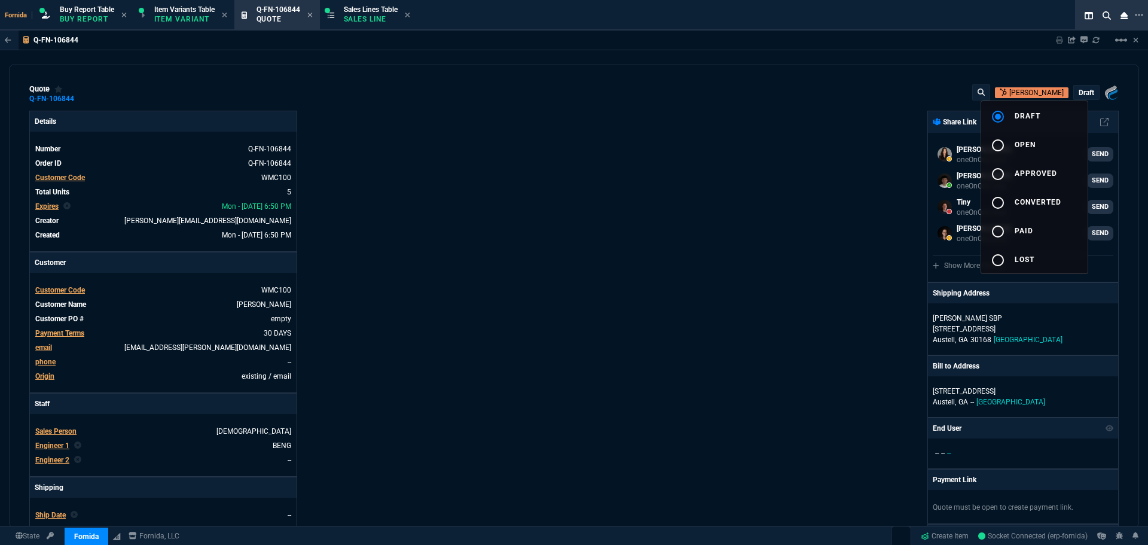
drag, startPoint x: 525, startPoint y: 243, endPoint x: 491, endPoint y: 255, distance: 35.7
click at [527, 244] on div at bounding box center [574, 272] width 1148 height 545
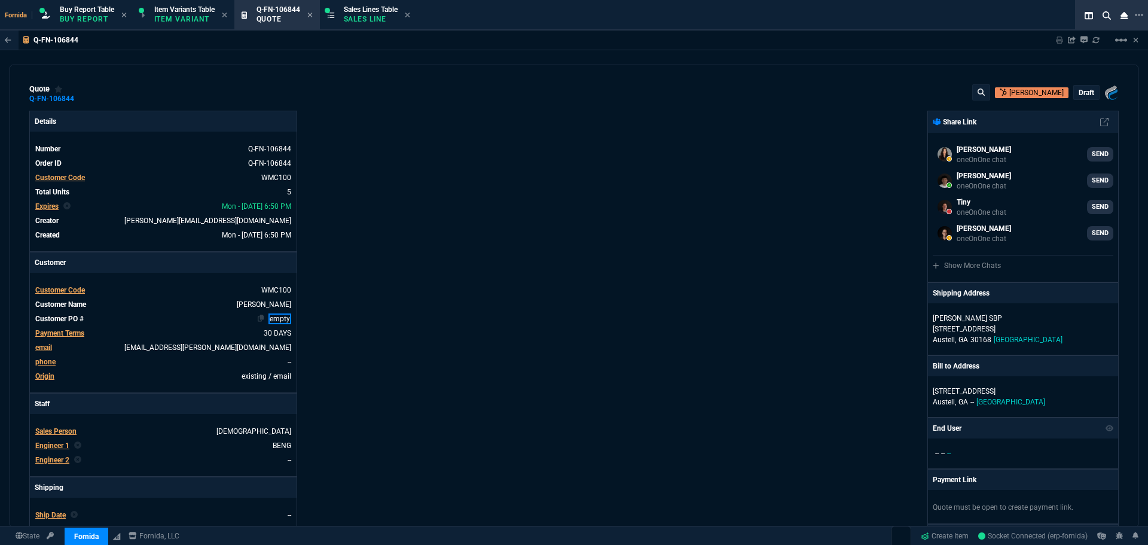
click at [274, 320] on link "empty" at bounding box center [279, 318] width 23 height 11
click at [617, 310] on div "Fornida, LLC [STREET_ADDRESS] Share Link [PERSON_NAME] oneOnOne chat SEND [PERS…" at bounding box center [846, 419] width 545 height 617
click at [1081, 94] on p "draft" at bounding box center [1086, 93] width 16 height 10
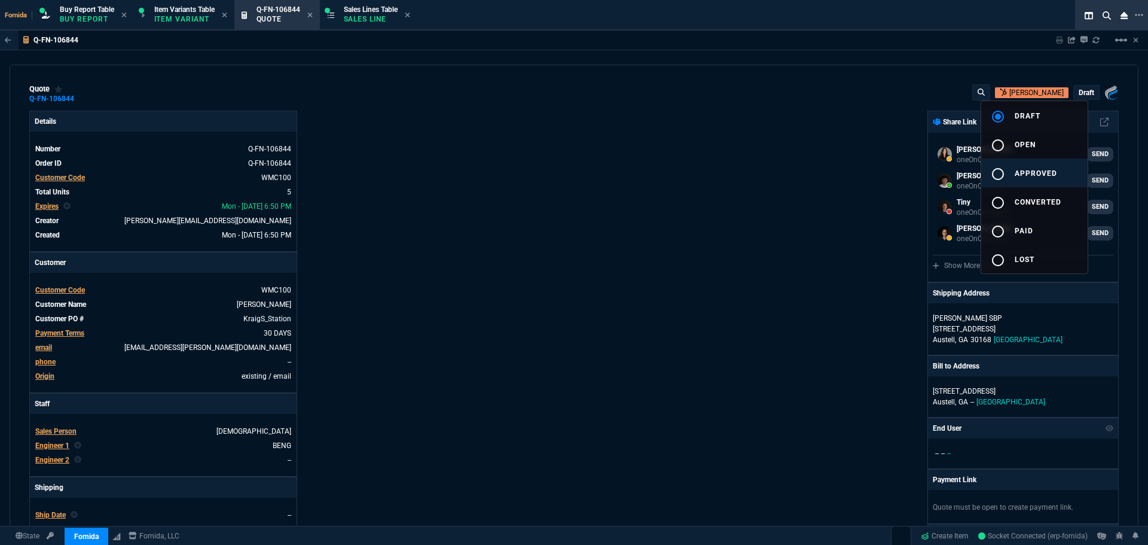
drag, startPoint x: 1038, startPoint y: 170, endPoint x: 685, endPoint y: 178, distance: 353.3
click at [1037, 170] on span "approved" at bounding box center [1035, 173] width 42 height 8
click at [677, 176] on div at bounding box center [574, 272] width 1148 height 545
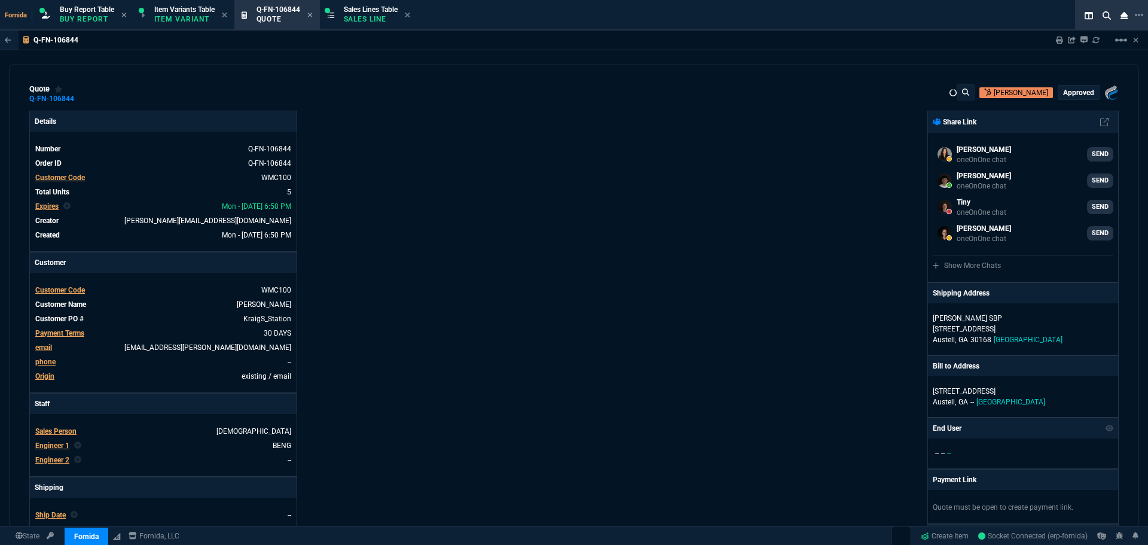
click at [677, 176] on div "Fornida, LLC [STREET_ADDRESS] Share Link [PERSON_NAME] oneOnOne chat SEND [PERS…" at bounding box center [846, 419] width 545 height 617
type input "7"
type input "139"
type input "28"
type input "55"
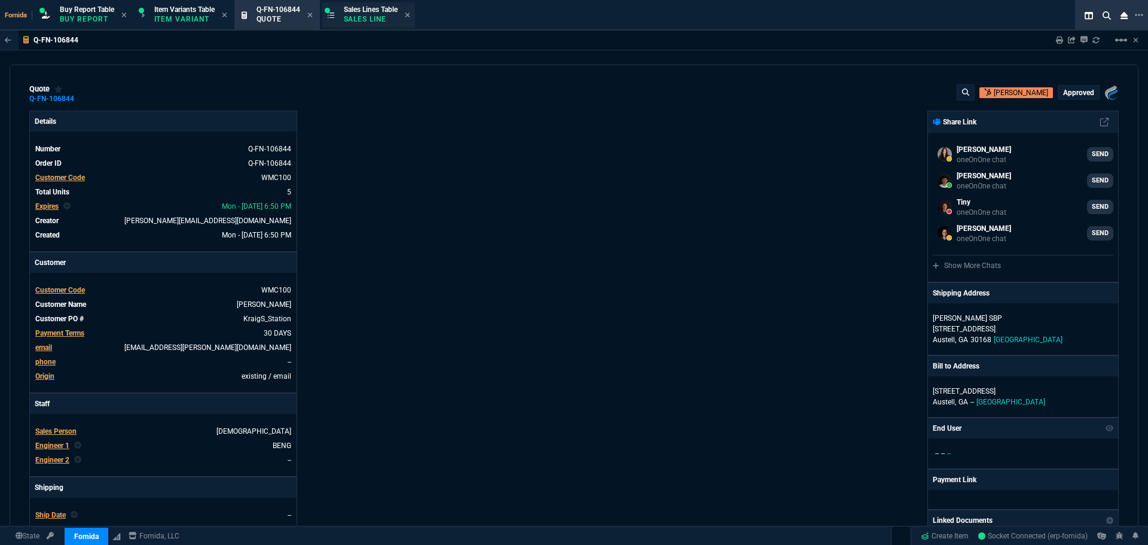
type input "9"
type input "20"
type input "50"
type input "125"
type input "0"
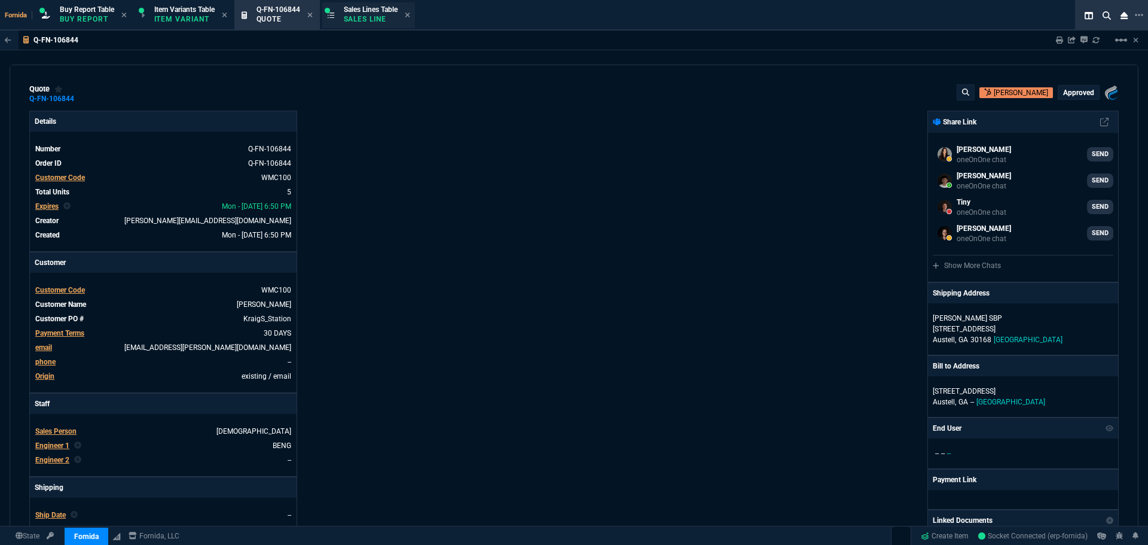
type input "43"
type input "4"
click at [360, 20] on p "Sales Line" at bounding box center [371, 19] width 54 height 10
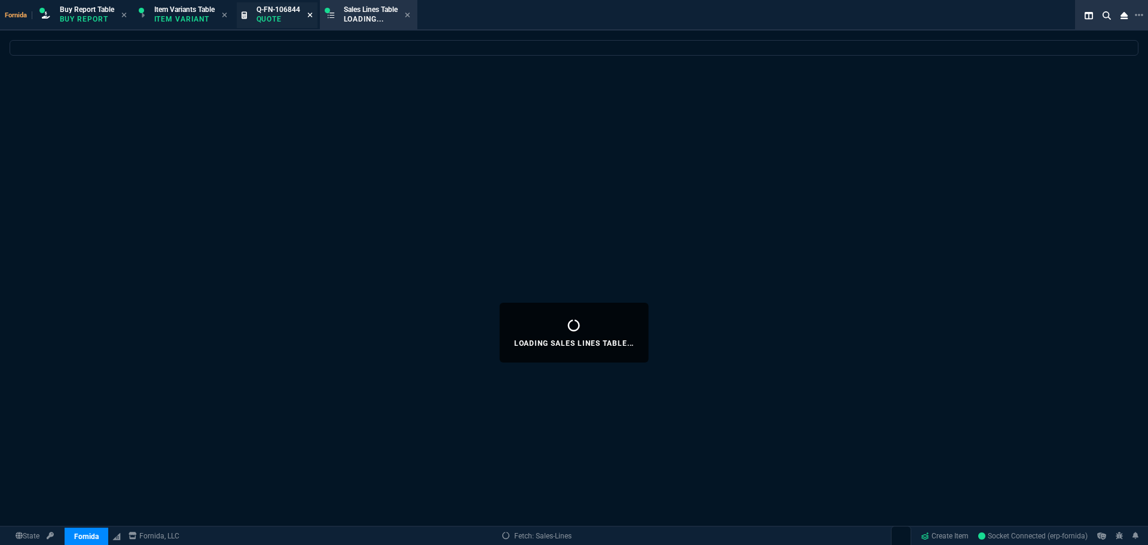
click at [311, 16] on icon at bounding box center [309, 14] width 5 height 7
select select
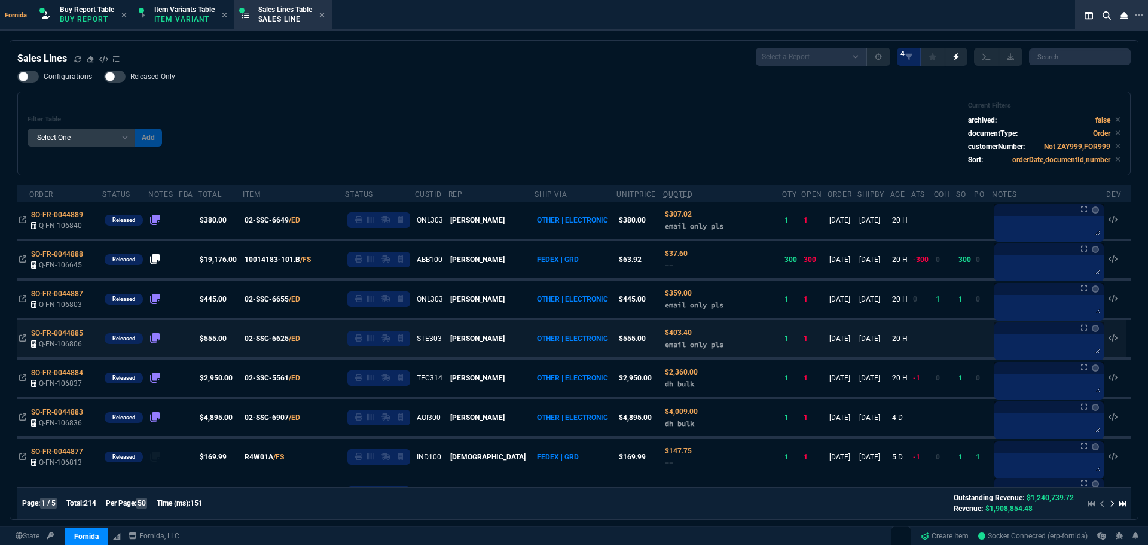
drag, startPoint x: 392, startPoint y: 114, endPoint x: 727, endPoint y: 326, distance: 396.5
click at [394, 114] on div "Filter Table Select One Add Filter () Age () ATS () Cond (itemVariantCode) Cust…" at bounding box center [573, 133] width 1093 height 63
click at [338, 102] on div "Filter Table Select One Add Filter () Age () ATS () Cond (itemVariantCode) Cust…" at bounding box center [573, 133] width 1093 height 63
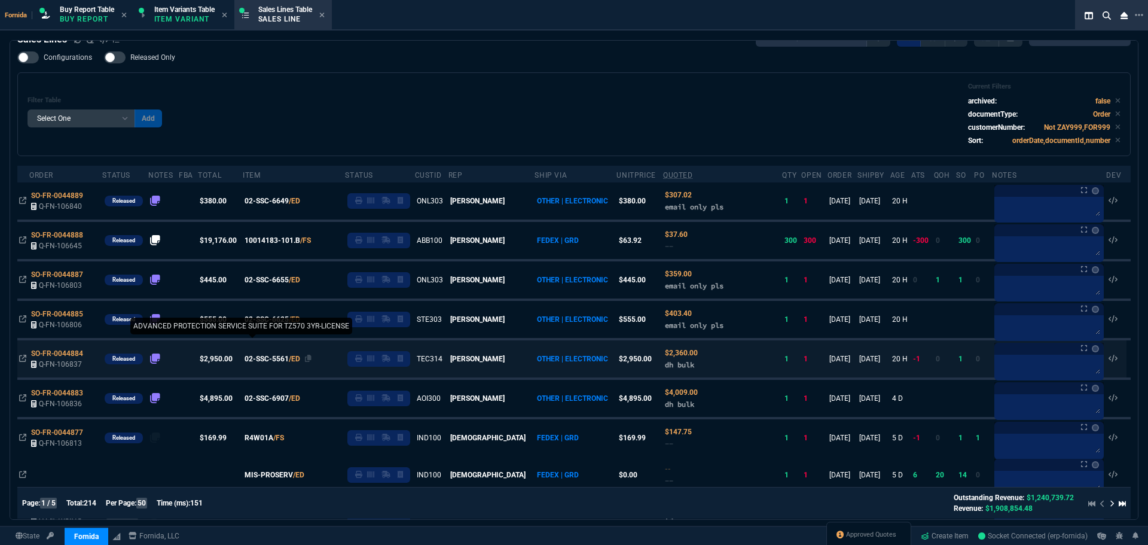
scroll to position [239, 0]
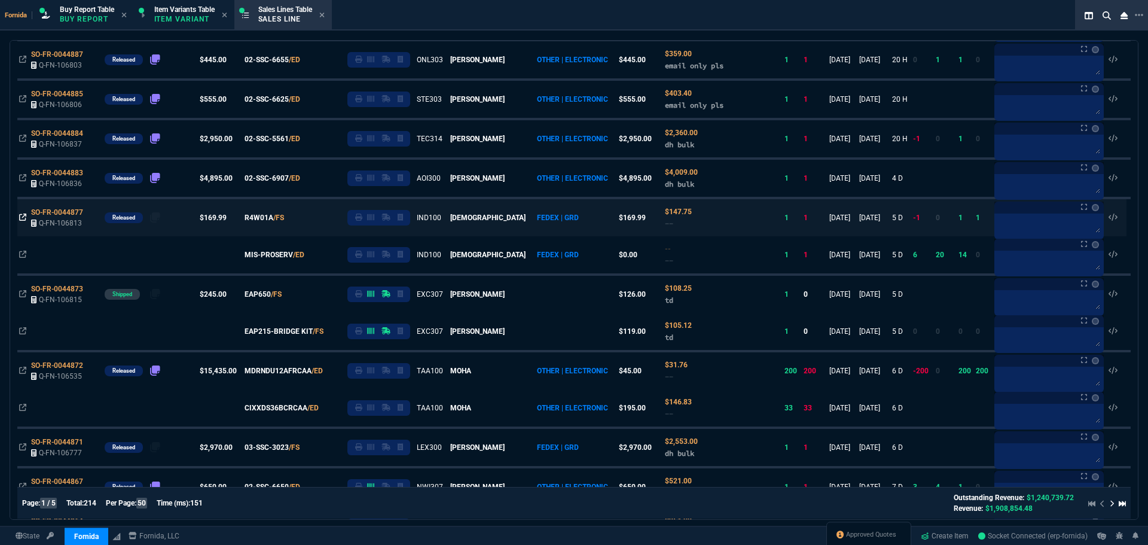
click at [23, 217] on icon at bounding box center [22, 216] width 7 height 7
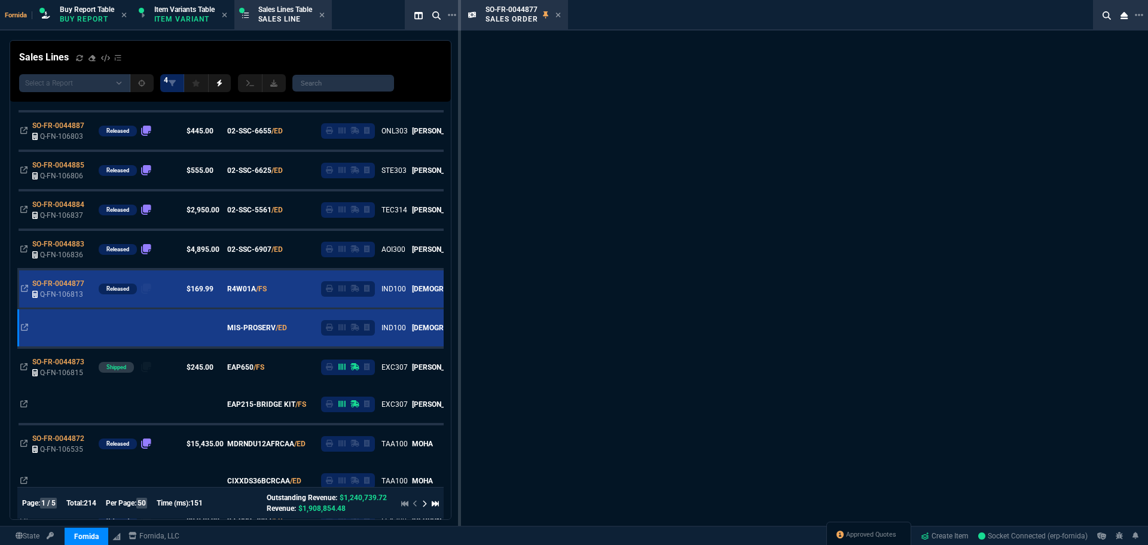
scroll to position [310, 0]
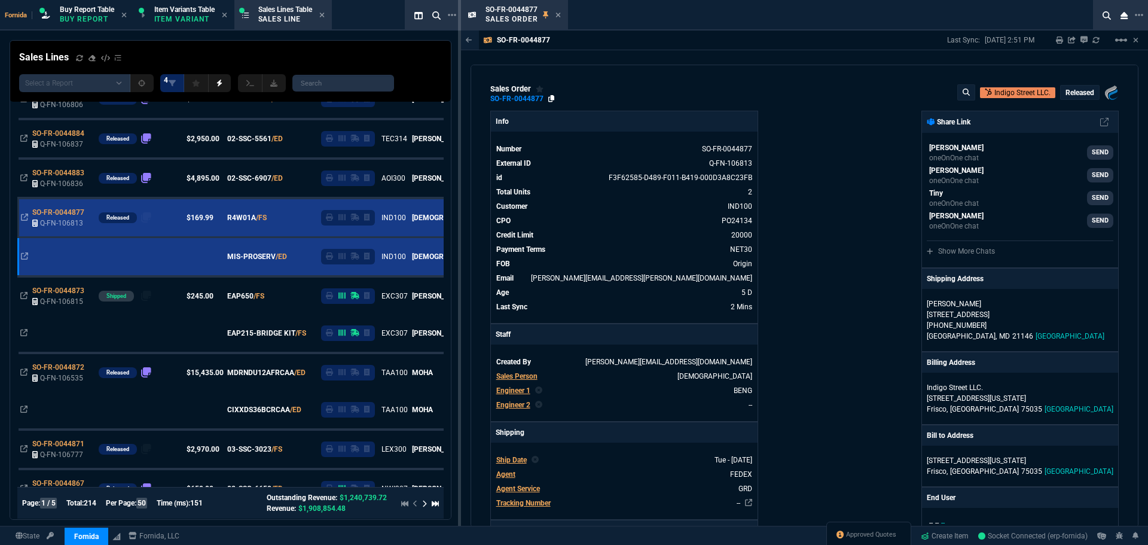
click at [552, 100] on icon at bounding box center [551, 98] width 7 height 7
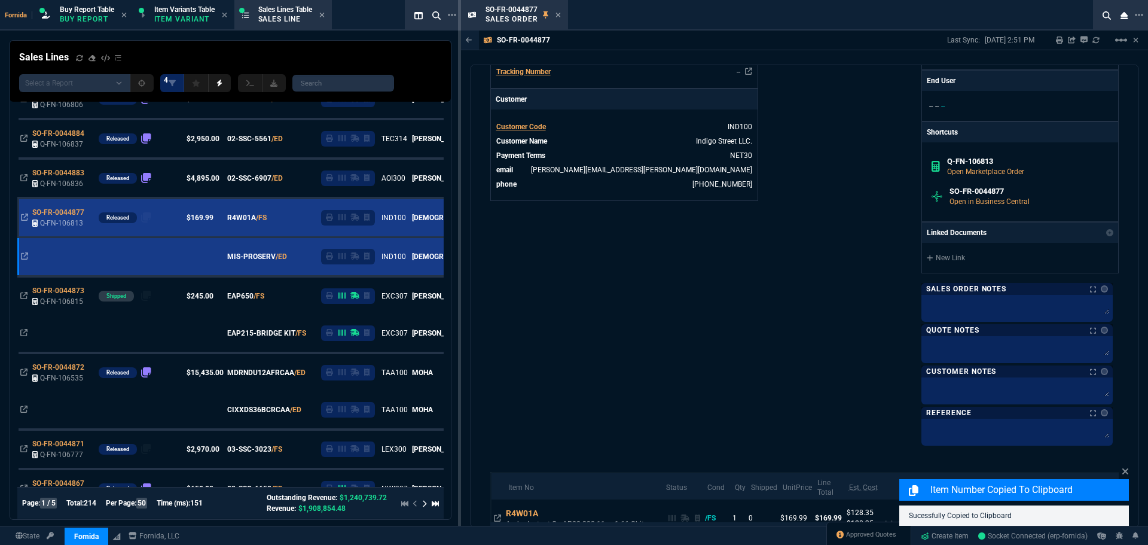
scroll to position [299, 0]
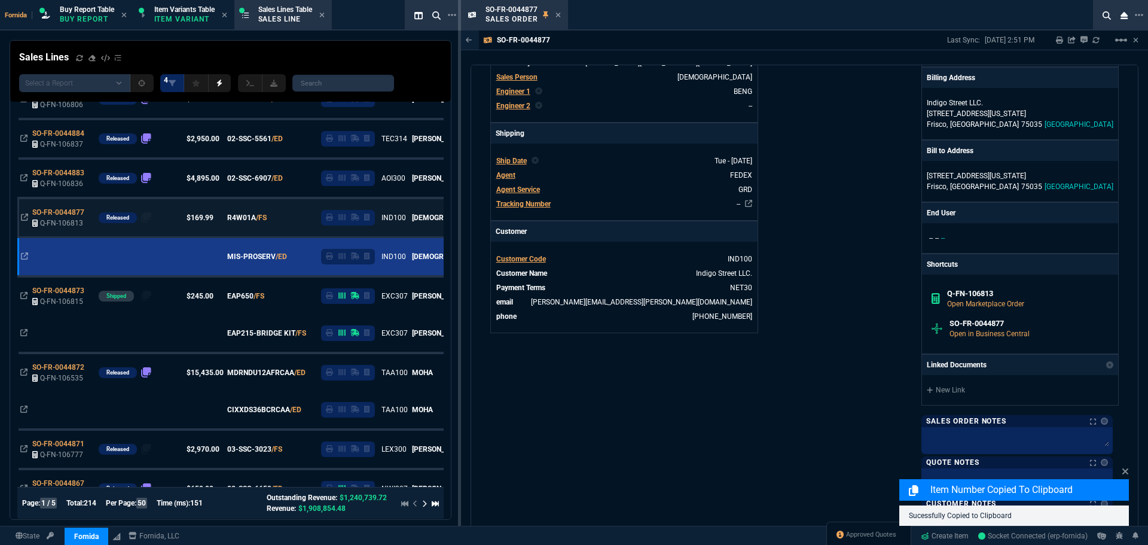
drag, startPoint x: 558, startPoint y: 17, endPoint x: 247, endPoint y: 225, distance: 373.5
click at [558, 17] on icon at bounding box center [557, 14] width 5 height 7
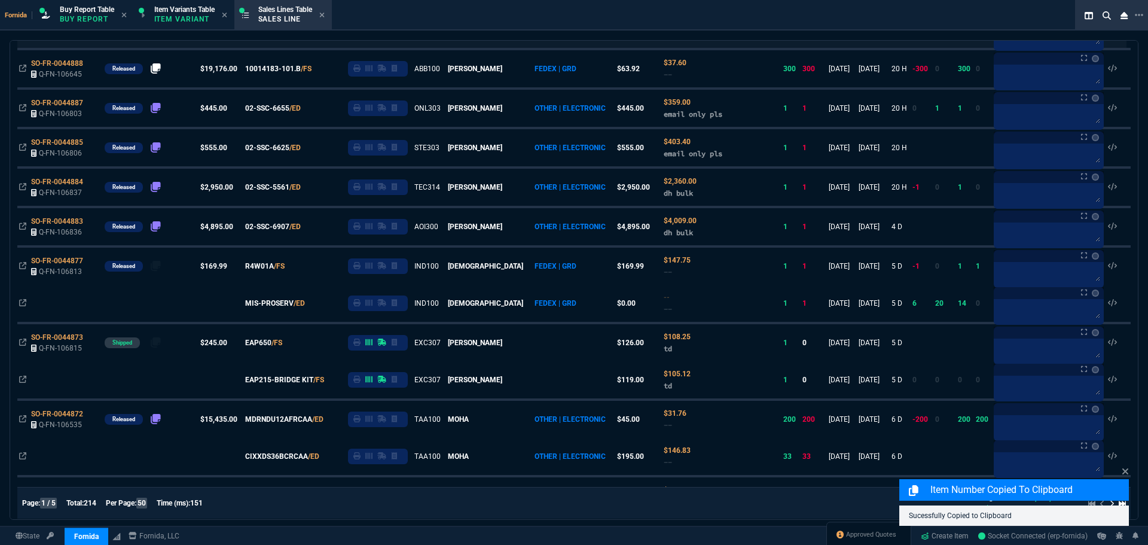
scroll to position [0, 0]
